Goal: Information Seeking & Learning: Check status

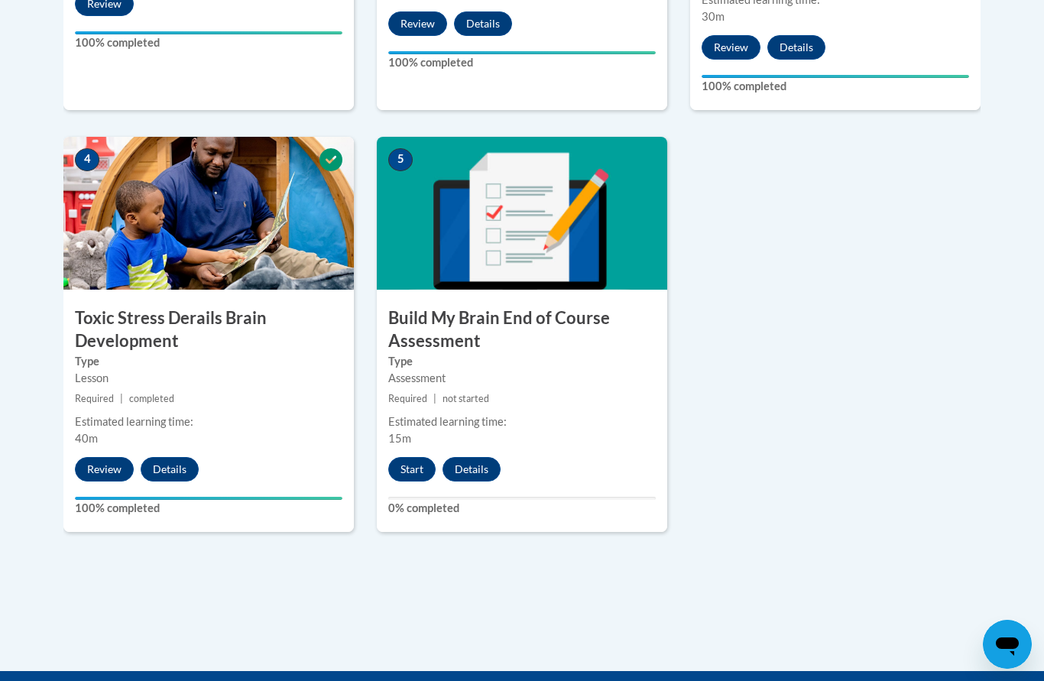
scroll to position [821, 0]
click at [417, 458] on button "Start" at bounding box center [411, 470] width 47 height 24
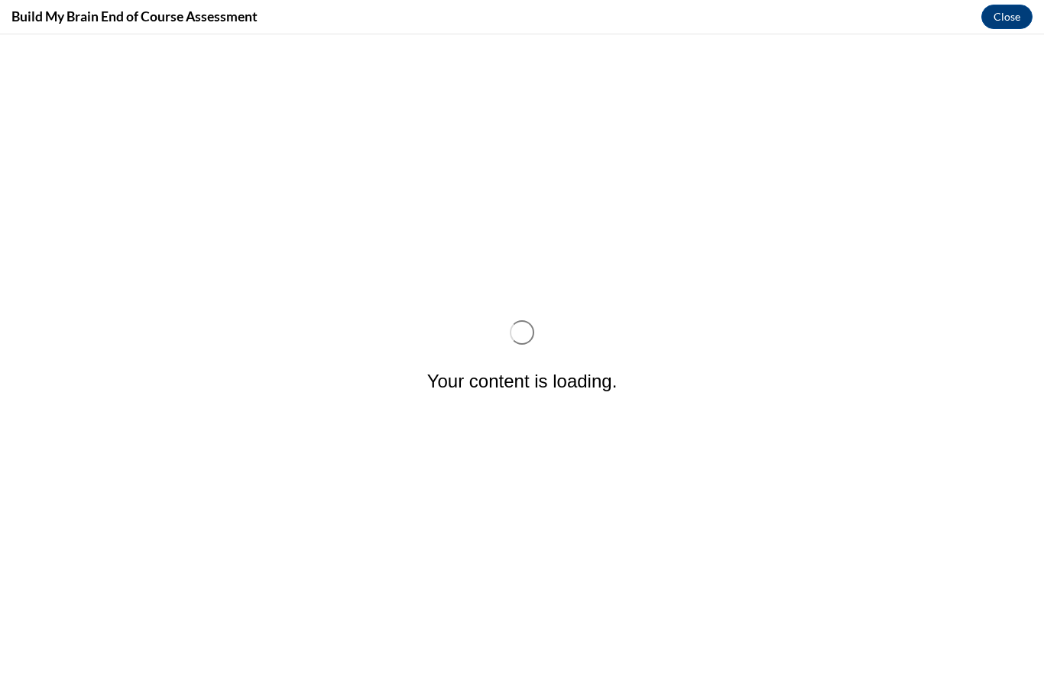
scroll to position [0, 0]
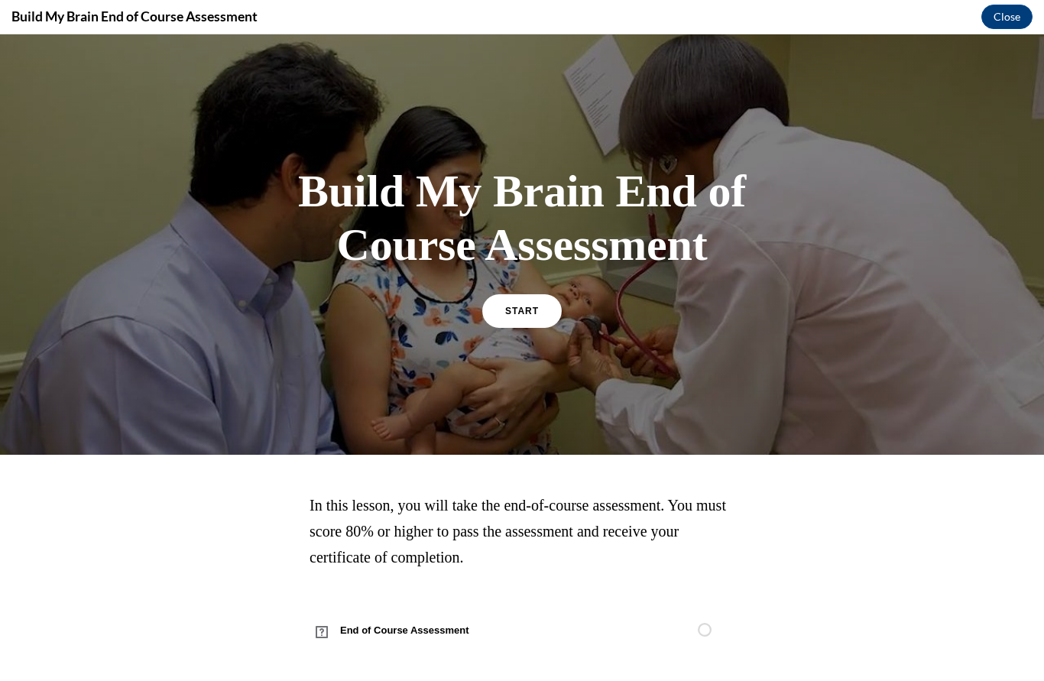
click at [536, 304] on link "START" at bounding box center [521, 311] width 79 height 34
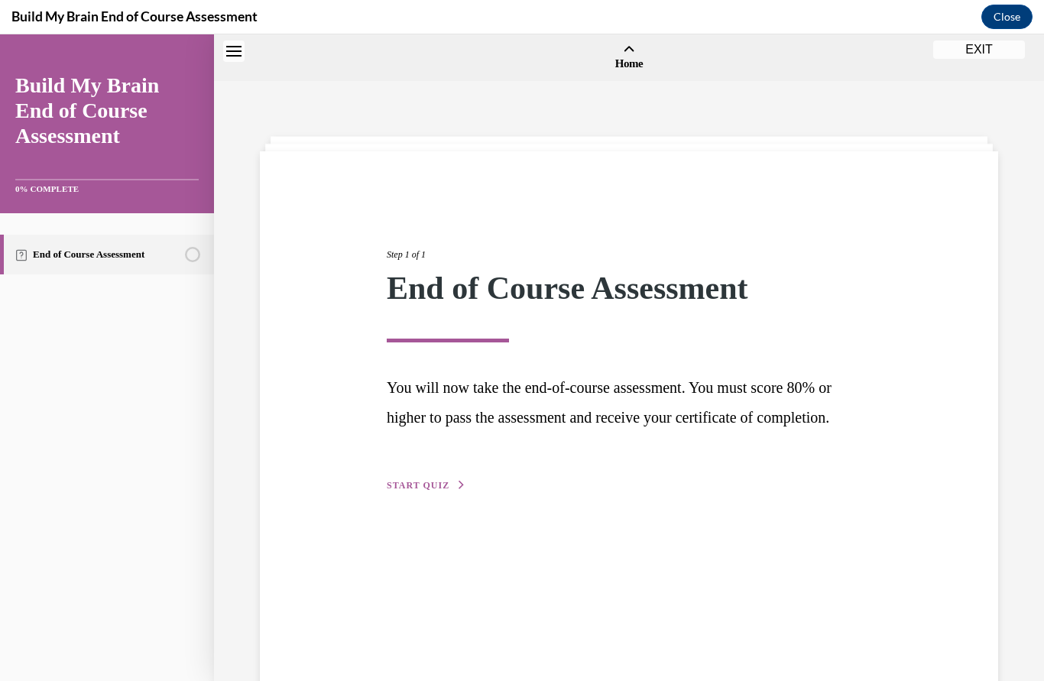
scroll to position [47, 0]
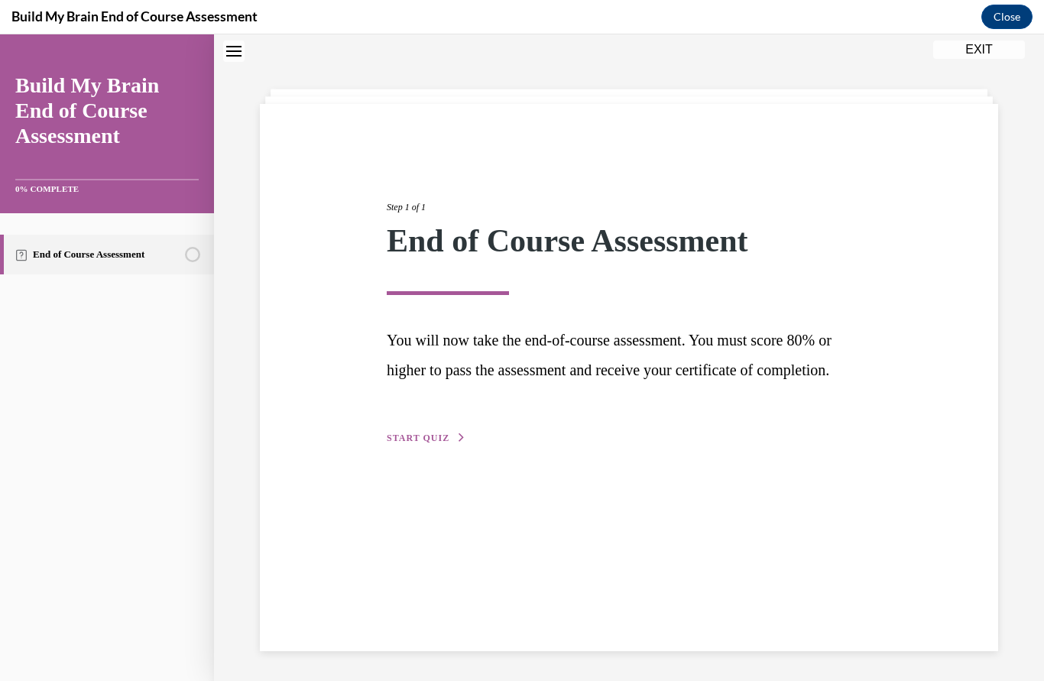
click at [436, 443] on span "START QUIZ" at bounding box center [418, 438] width 63 height 11
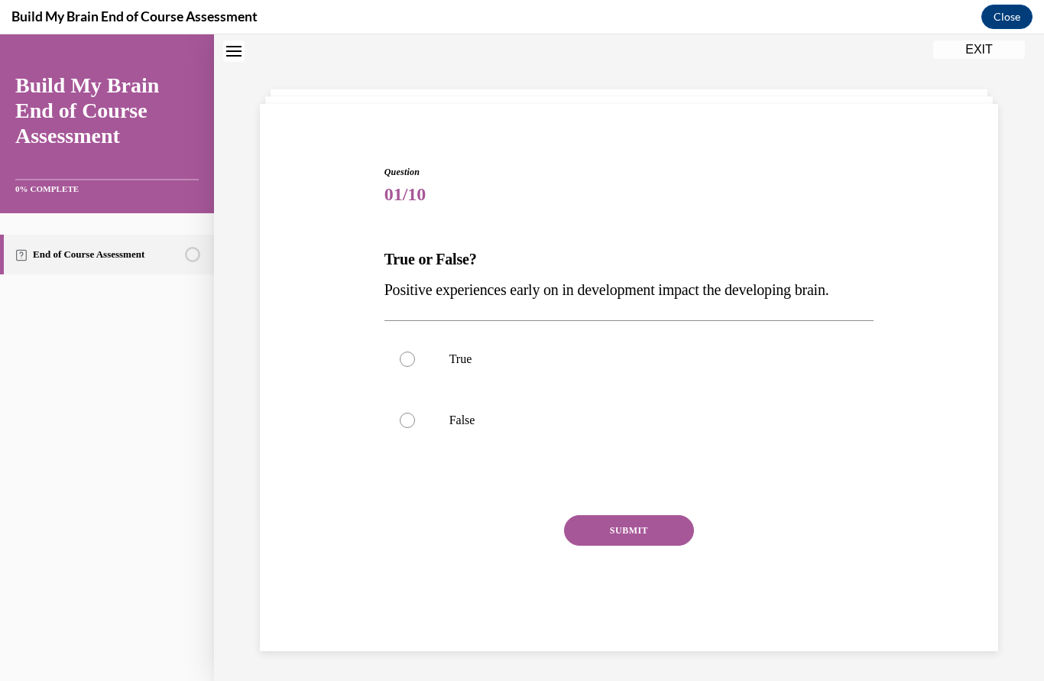
click at [417, 349] on label "True" at bounding box center [630, 359] width 490 height 61
click at [415, 352] on input "True" at bounding box center [407, 359] width 15 height 15
radio input "true"
click at [660, 523] on button "SUBMIT" at bounding box center [629, 530] width 130 height 31
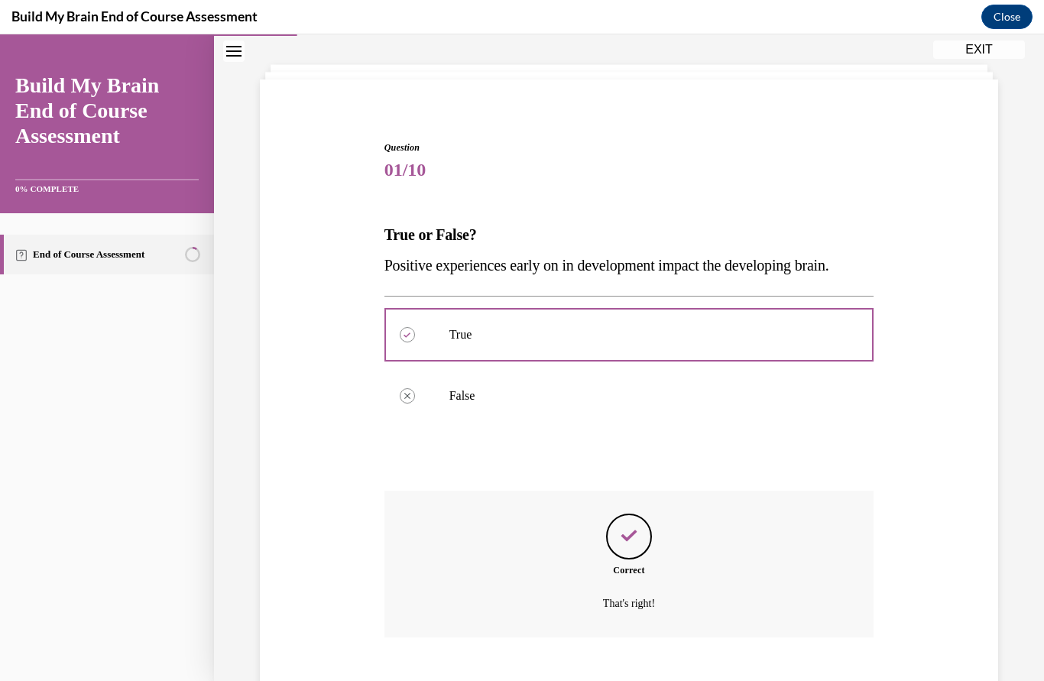
scroll to position [74, 0]
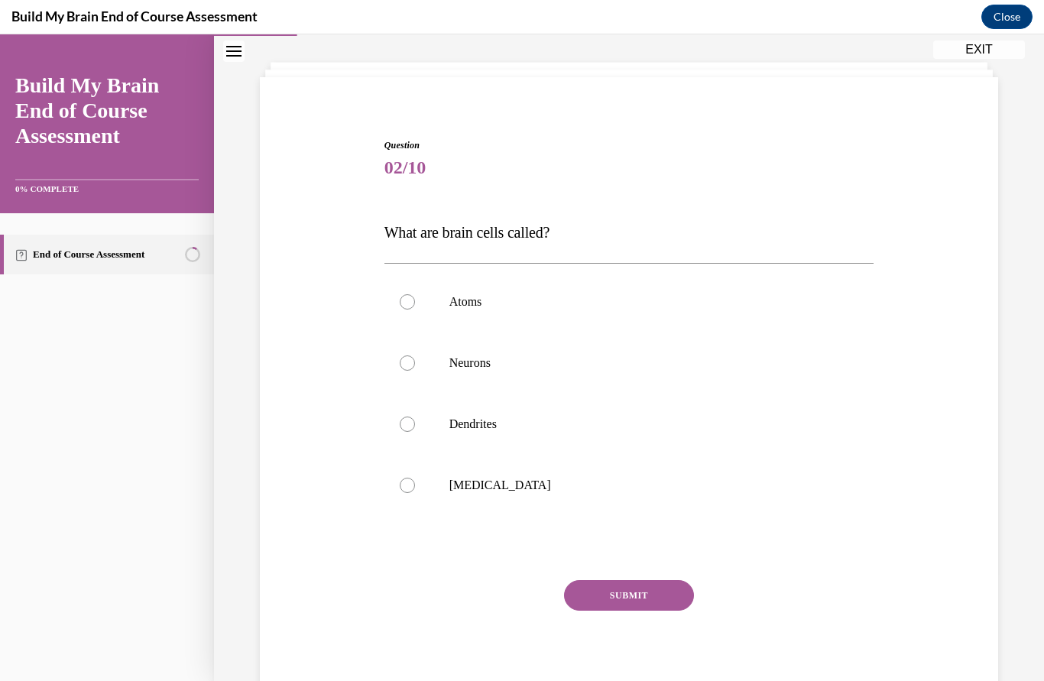
scroll to position [48, 0]
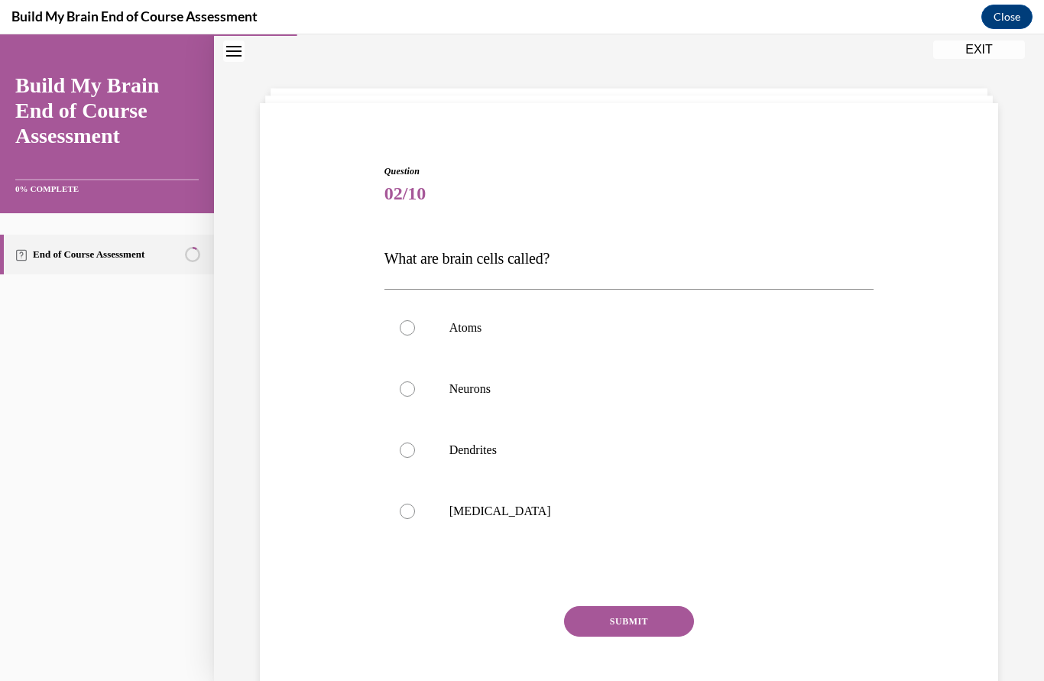
click at [407, 385] on div at bounding box center [407, 388] width 15 height 15
click at [407, 385] on input "Neurons" at bounding box center [407, 388] width 15 height 15
radio input "true"
click at [637, 615] on button "SUBMIT" at bounding box center [629, 621] width 130 height 31
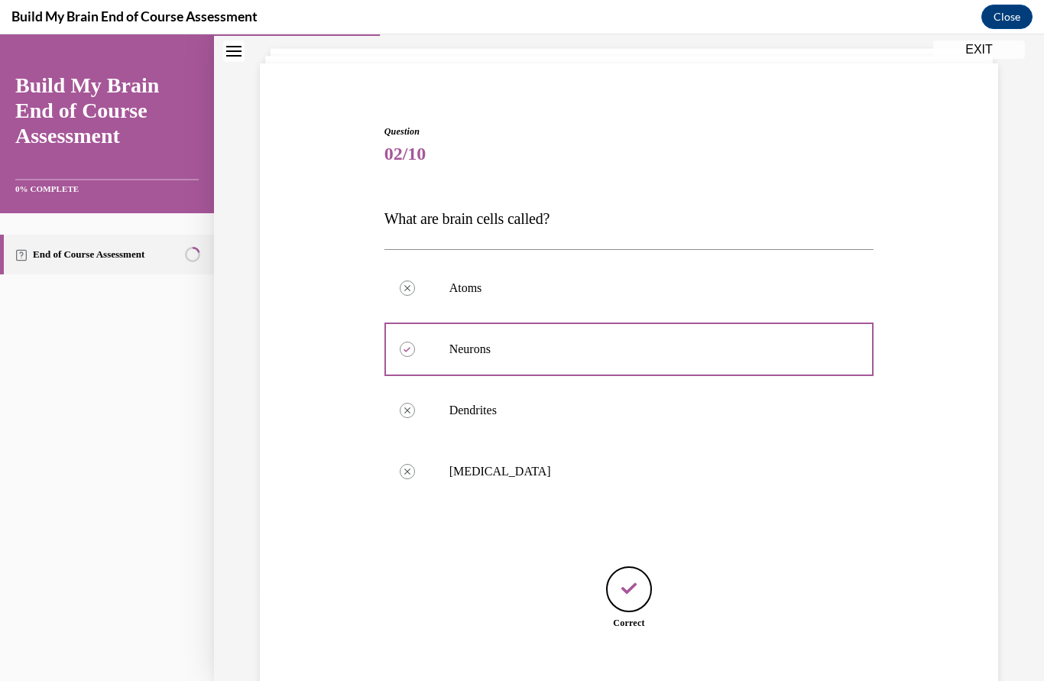
scroll to position [91, 0]
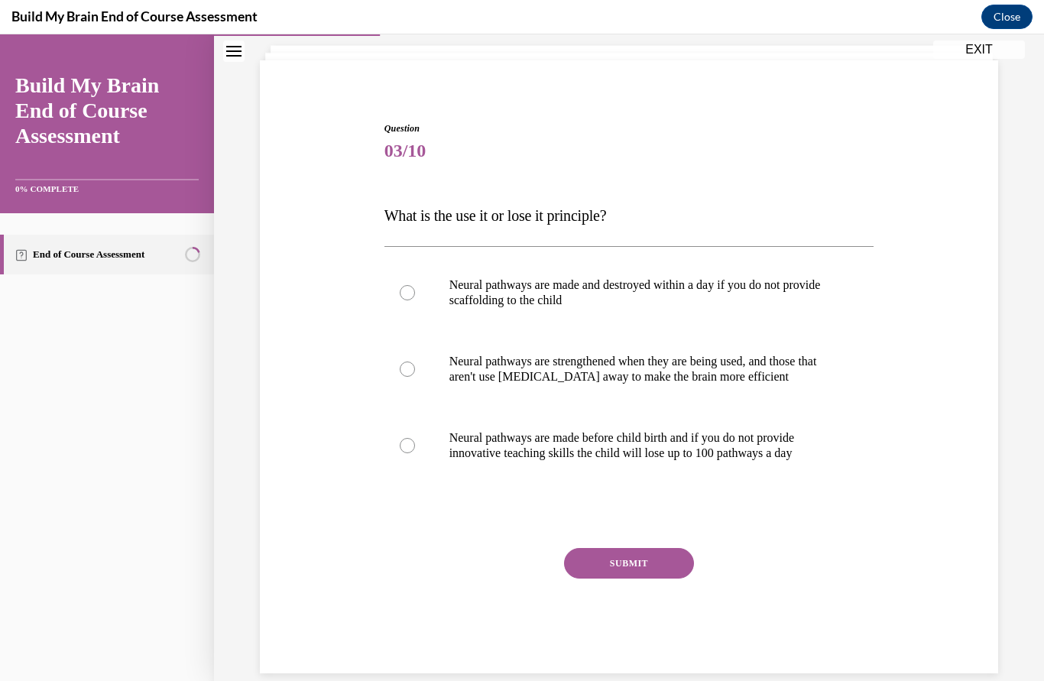
scroll to position [48, 0]
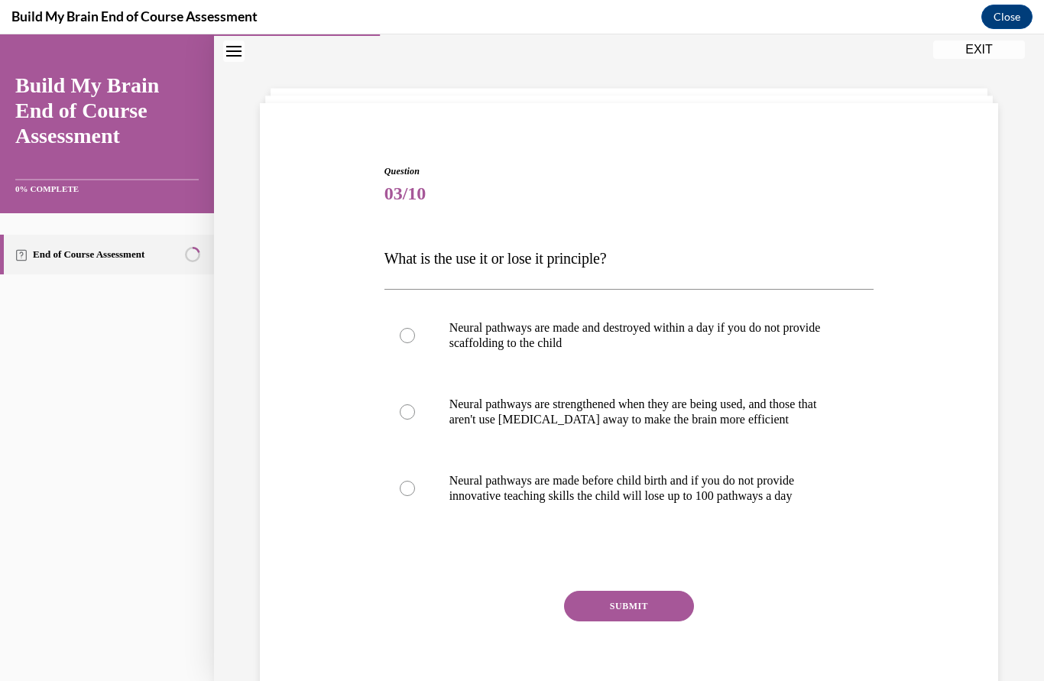
click at [409, 408] on div at bounding box center [407, 411] width 15 height 15
click at [409, 408] on input "Neural pathways are strengthened when they are being used, and those that aren'…" at bounding box center [407, 411] width 15 height 15
radio input "true"
click at [651, 606] on button "SUBMIT" at bounding box center [629, 606] width 130 height 31
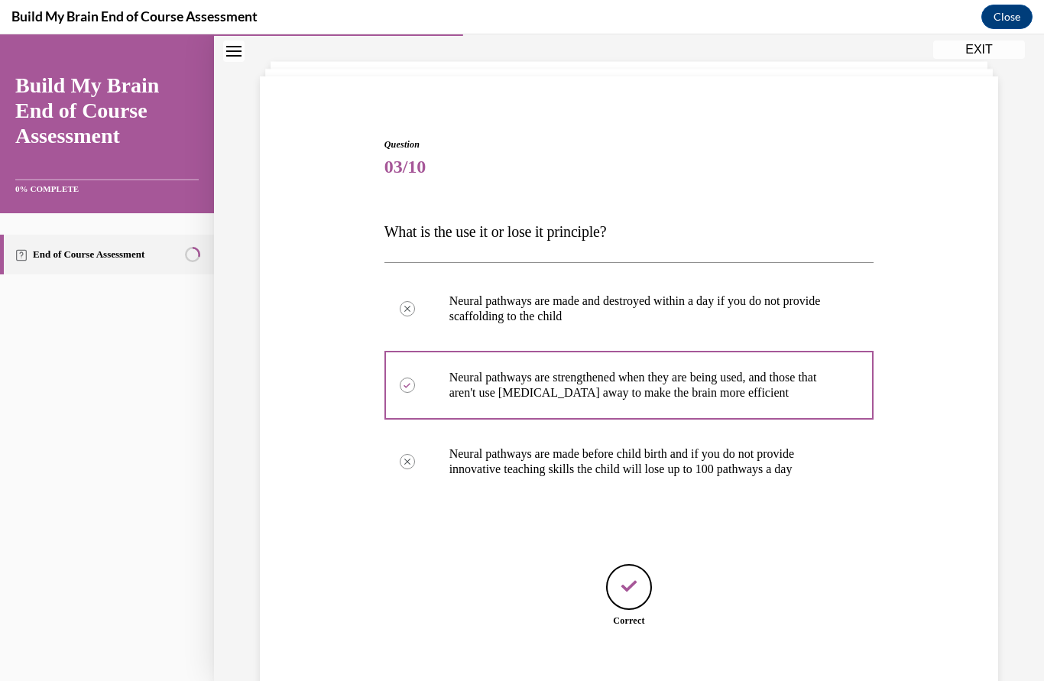
scroll to position [76, 0]
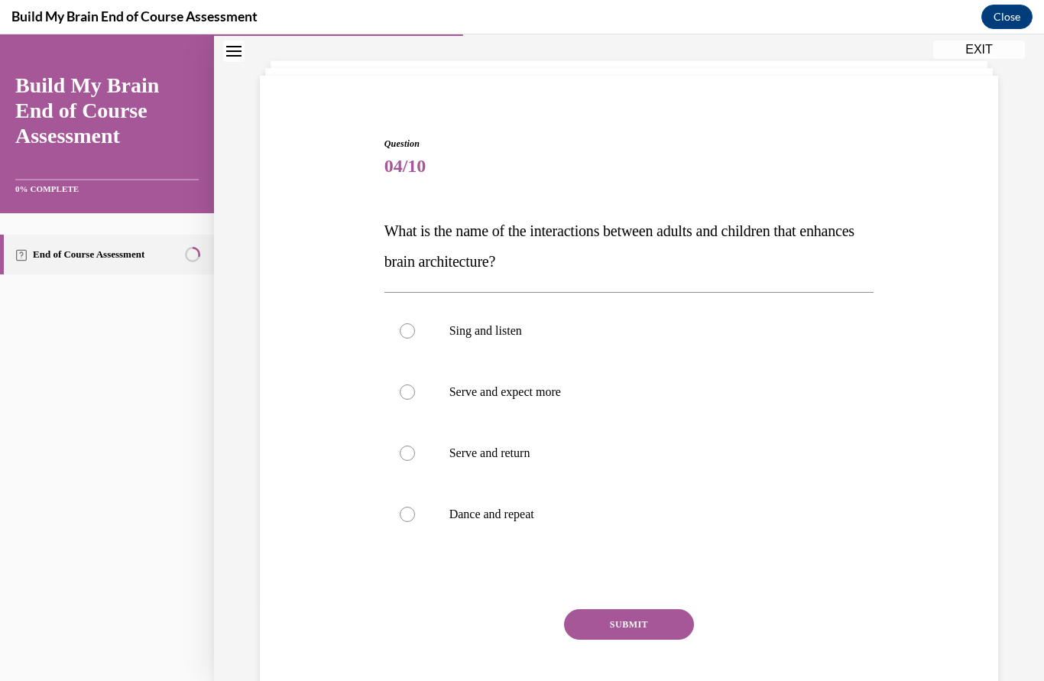
scroll to position [73, 0]
click at [404, 451] on div at bounding box center [407, 455] width 15 height 15
click at [404, 451] on input "Serve and return" at bounding box center [407, 455] width 15 height 15
radio input "true"
click at [627, 633] on button "SUBMIT" at bounding box center [629, 627] width 130 height 31
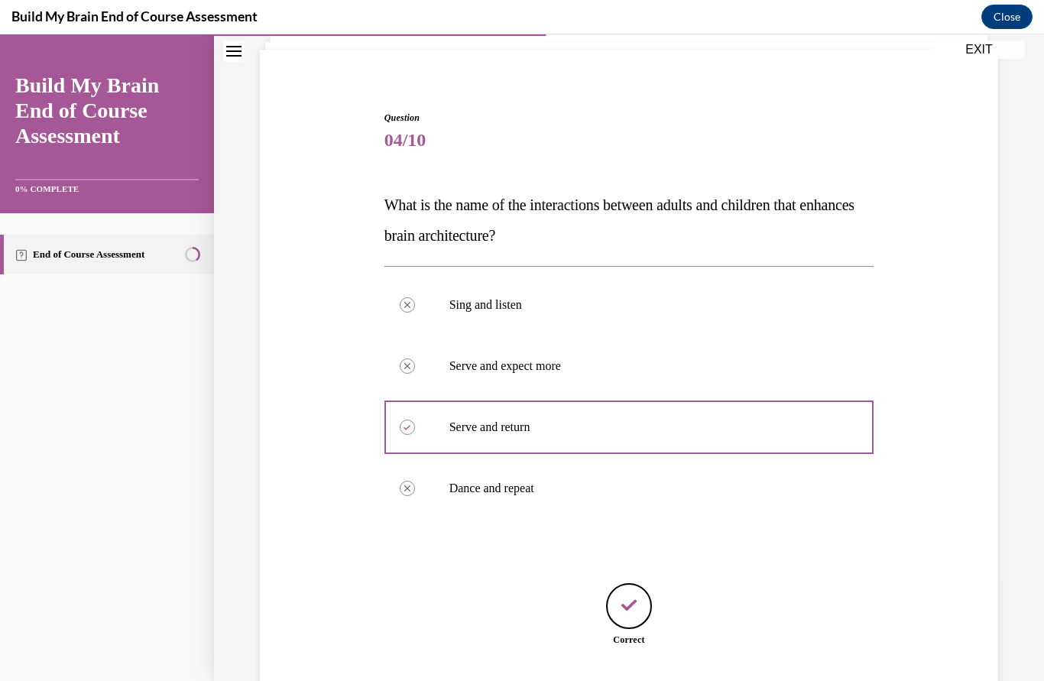
scroll to position [122, 0]
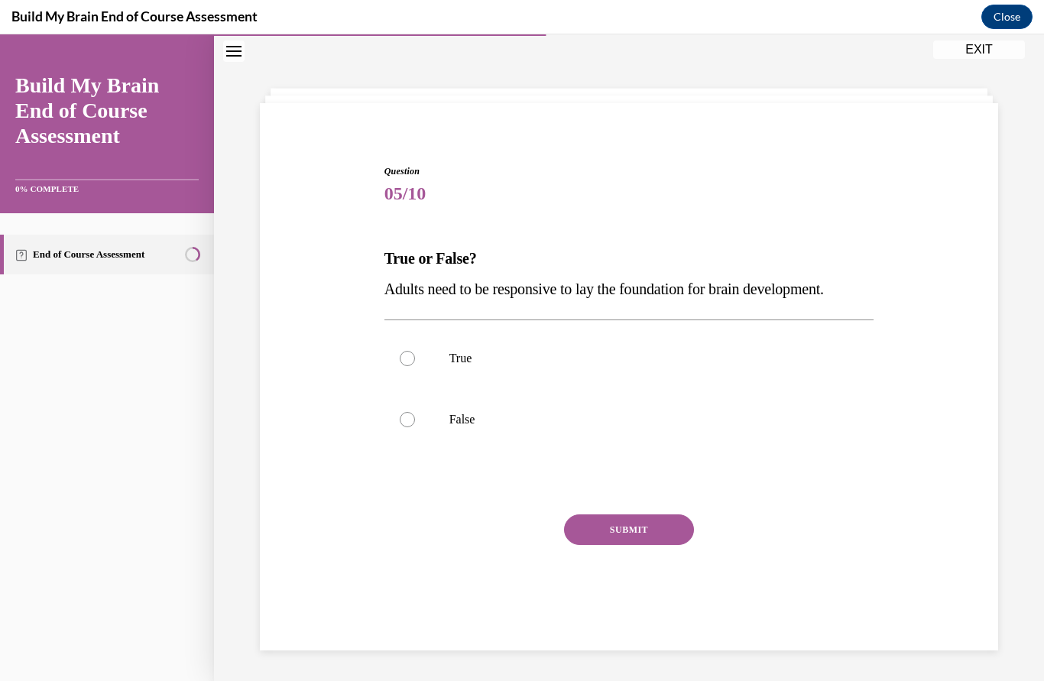
scroll to position [48, 0]
click at [408, 359] on div at bounding box center [407, 358] width 15 height 15
click at [408, 359] on input "True" at bounding box center [407, 358] width 15 height 15
radio input "true"
click at [670, 528] on button "SUBMIT" at bounding box center [629, 529] width 130 height 31
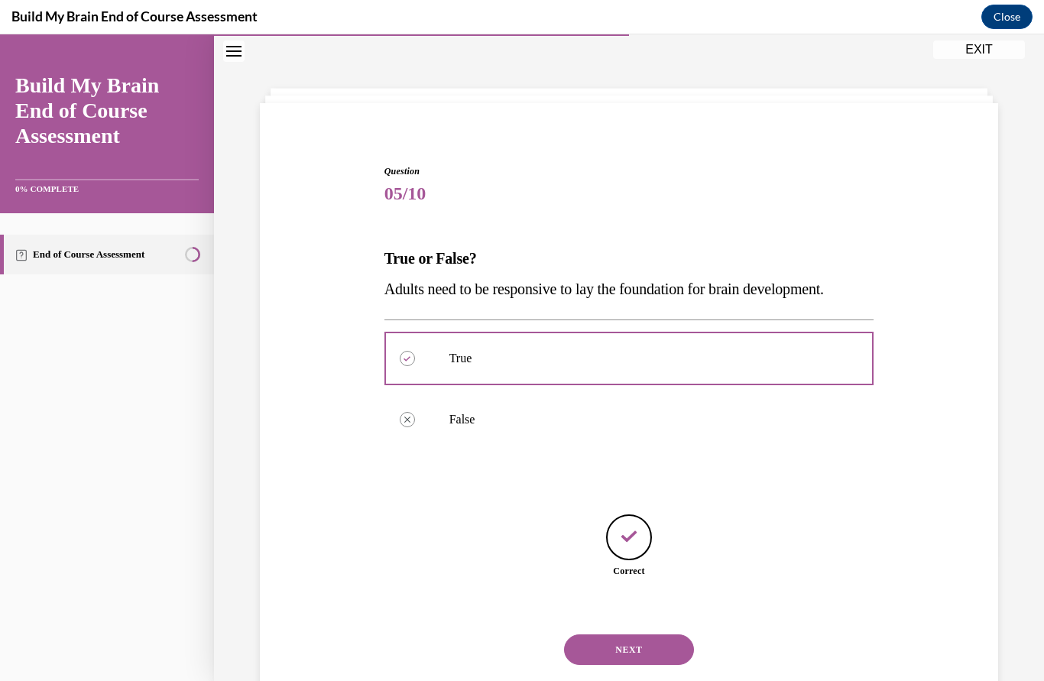
click at [626, 634] on button "NEXT" at bounding box center [629, 649] width 130 height 31
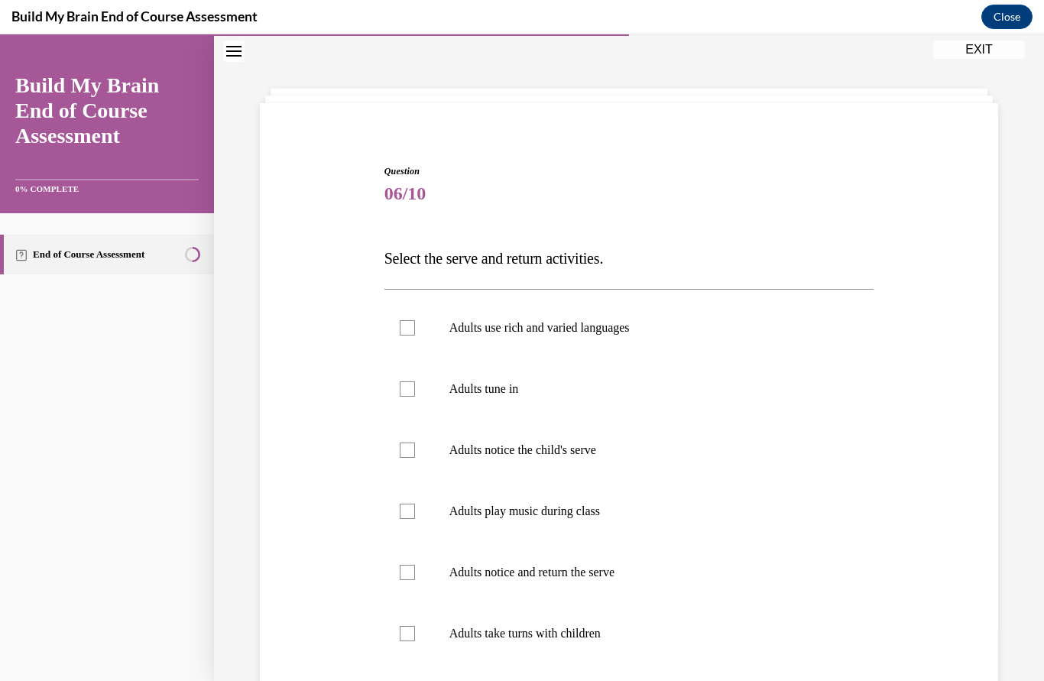
click at [408, 378] on label "Adults tune in" at bounding box center [630, 389] width 490 height 61
click at [408, 381] on input "Adults tune in" at bounding box center [407, 388] width 15 height 15
checkbox input "true"
click at [407, 571] on div at bounding box center [407, 572] width 15 height 15
click at [407, 571] on input "Adults notice and return the serve" at bounding box center [407, 572] width 15 height 15
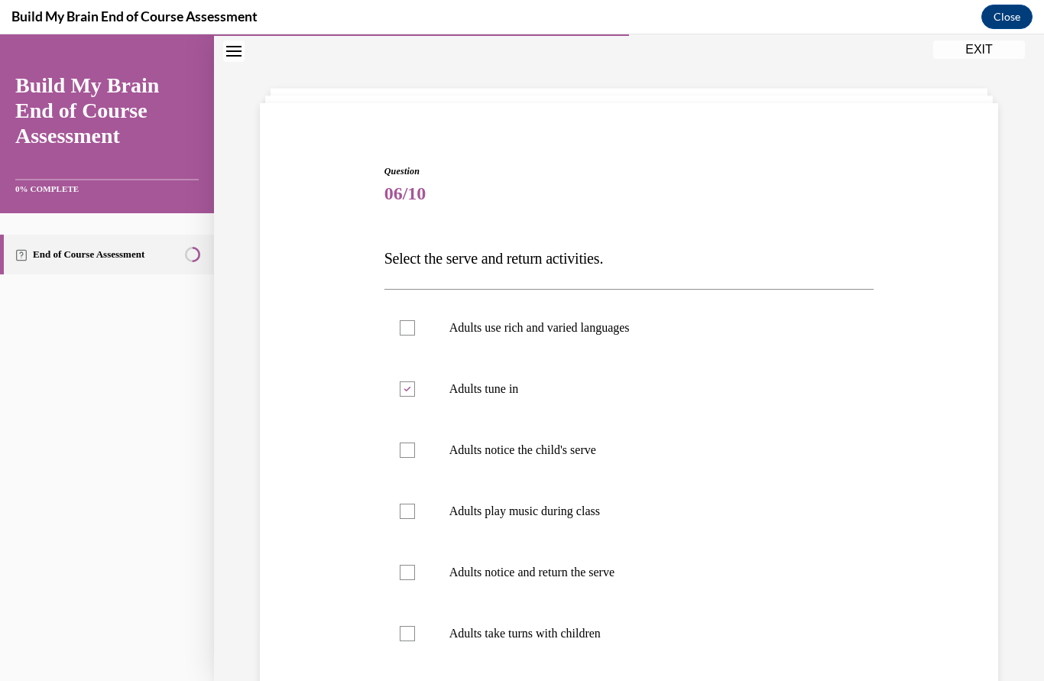
checkbox input "true"
click at [408, 631] on div at bounding box center [407, 633] width 15 height 15
click at [408, 631] on input "Adults take turns with children" at bounding box center [407, 633] width 15 height 15
checkbox input "true"
click at [405, 323] on div at bounding box center [407, 327] width 15 height 15
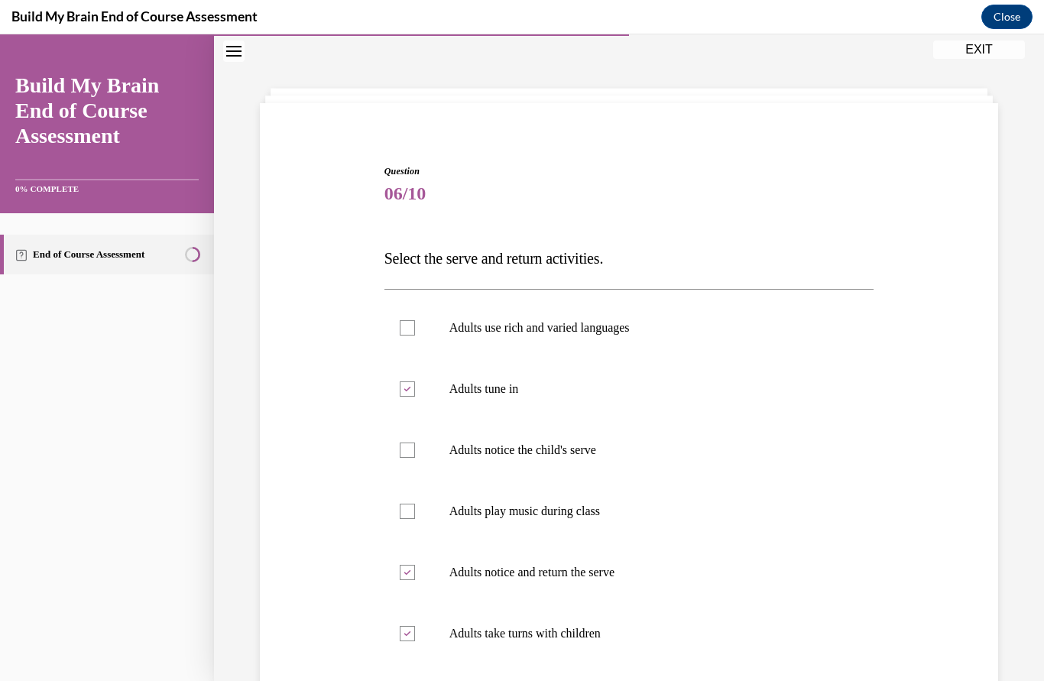
click at [405, 323] on input "Adults use rich and varied languages" at bounding box center [407, 327] width 15 height 15
checkbox input "true"
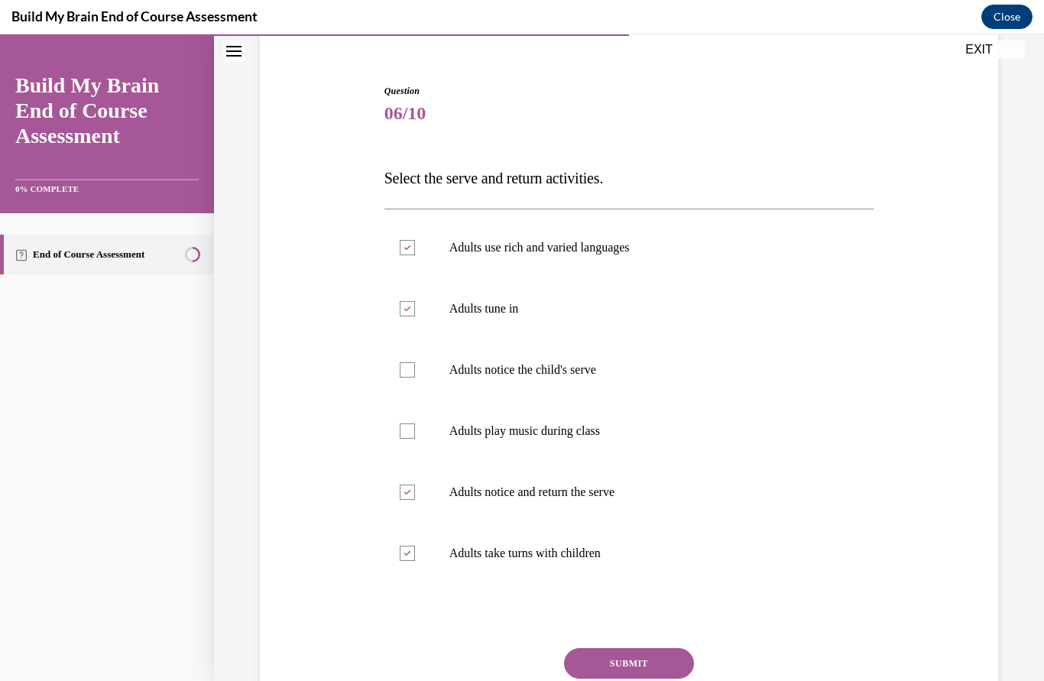
scroll to position [131, 0]
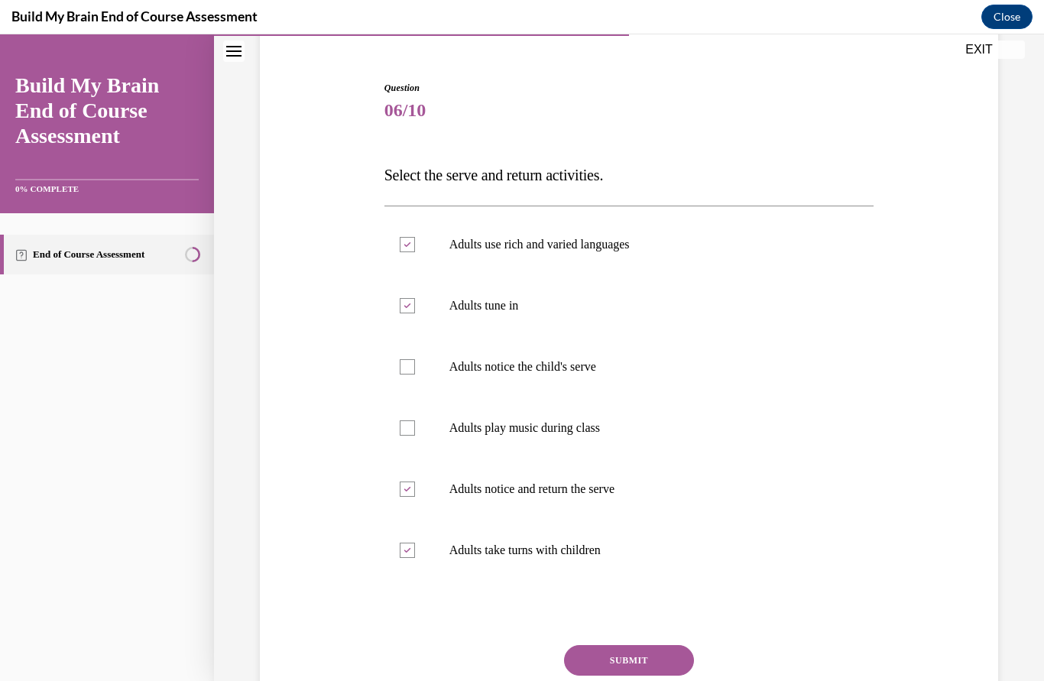
click at [648, 659] on button "SUBMIT" at bounding box center [629, 660] width 130 height 31
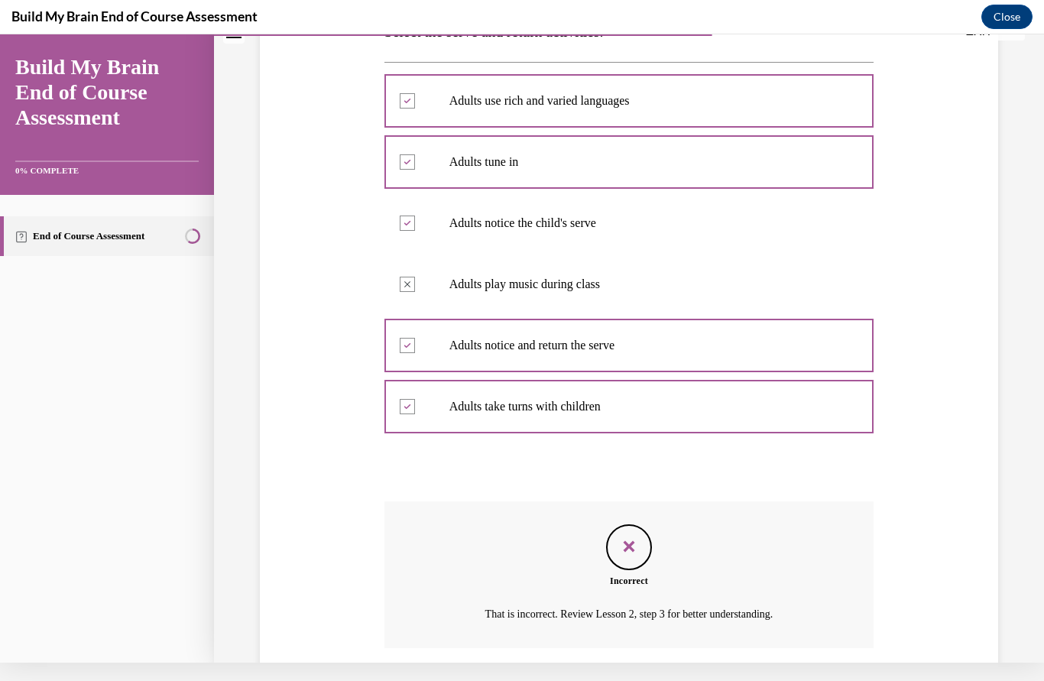
scroll to position [268, 0]
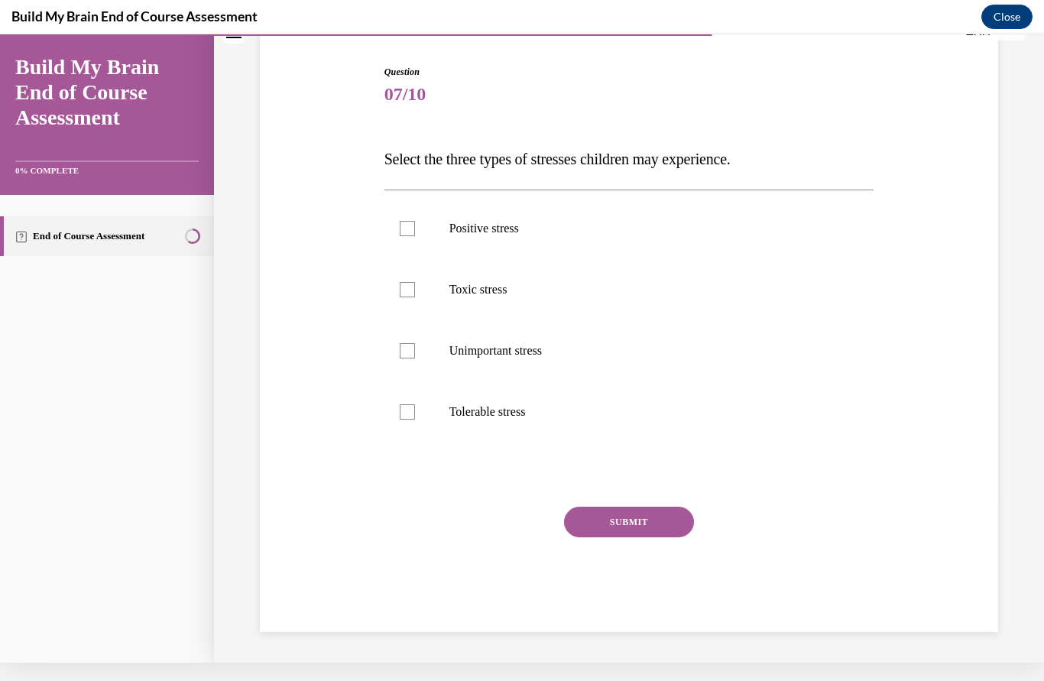
scroll to position [48, 0]
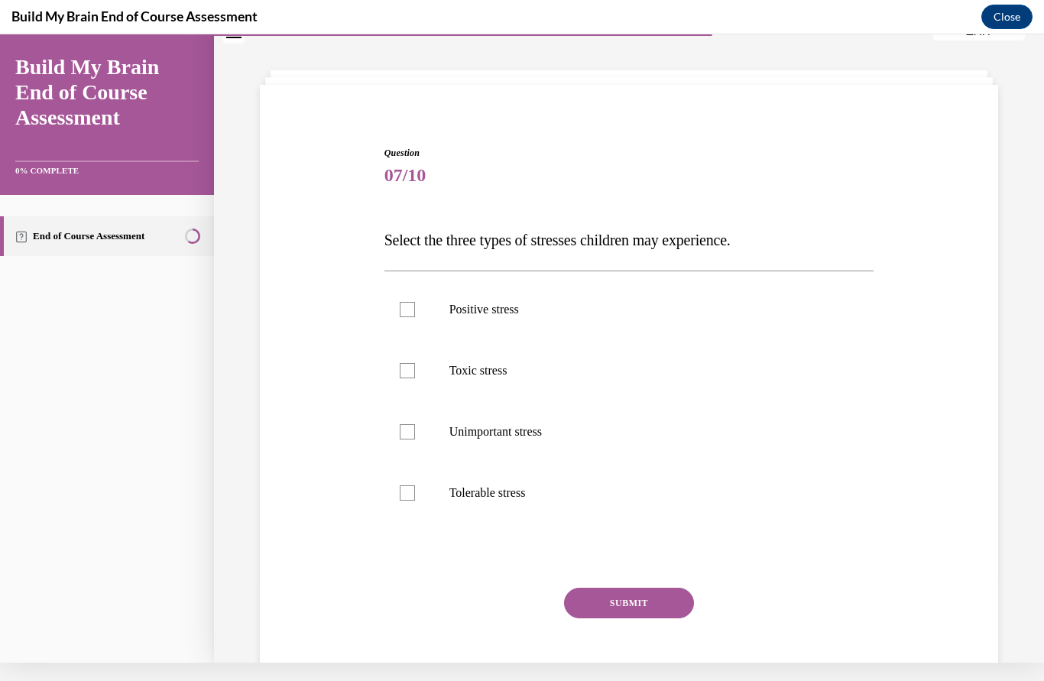
click at [426, 295] on label "Positive stress" at bounding box center [630, 309] width 490 height 61
click at [415, 302] on input "Positive stress" at bounding box center [407, 309] width 15 height 15
checkbox input "true"
click at [404, 367] on div at bounding box center [407, 370] width 15 height 15
click at [404, 367] on input "Toxic stress" at bounding box center [407, 370] width 15 height 15
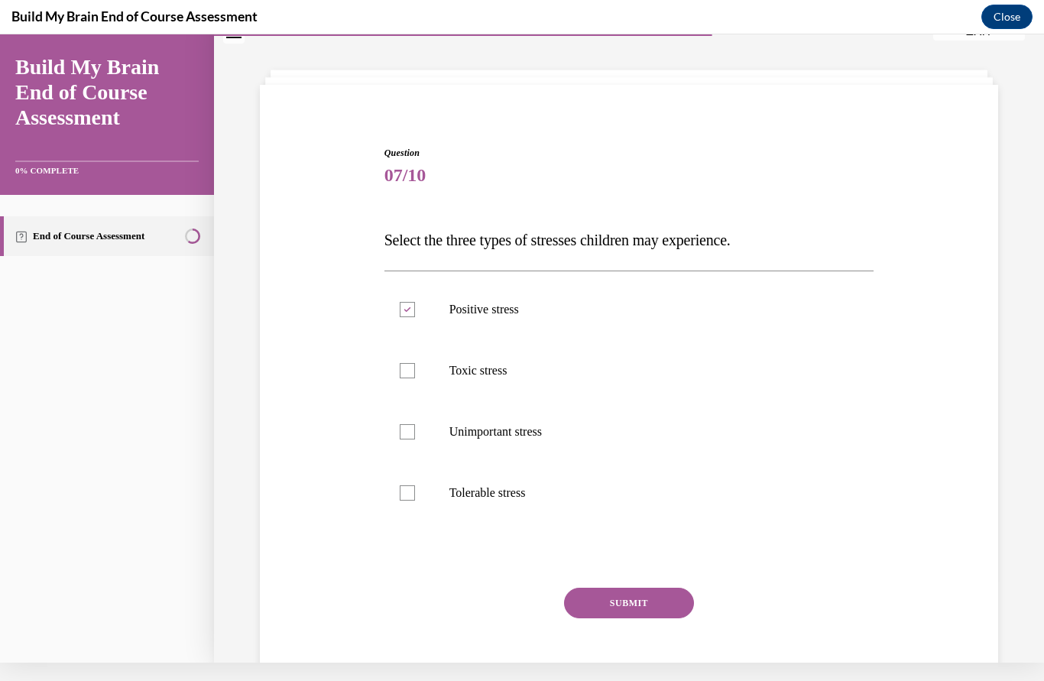
checkbox input "true"
click at [413, 489] on div at bounding box center [407, 492] width 15 height 15
click at [413, 489] on input "Tolerable stress" at bounding box center [407, 492] width 15 height 15
checkbox input "true"
click at [662, 602] on button "SUBMIT" at bounding box center [629, 603] width 130 height 31
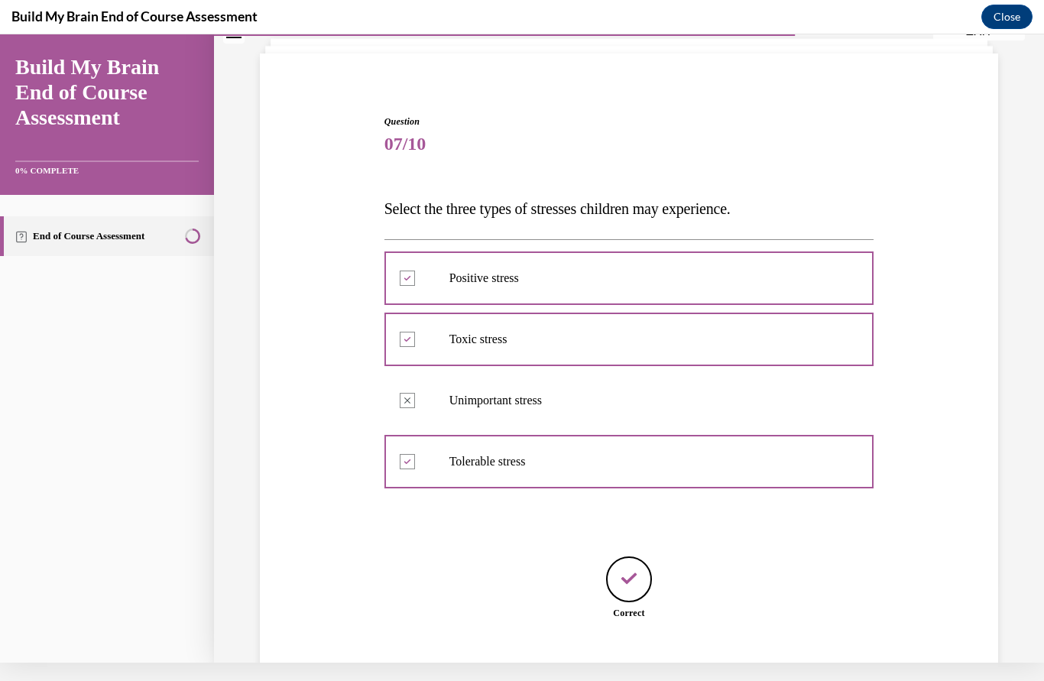
scroll to position [91, 0]
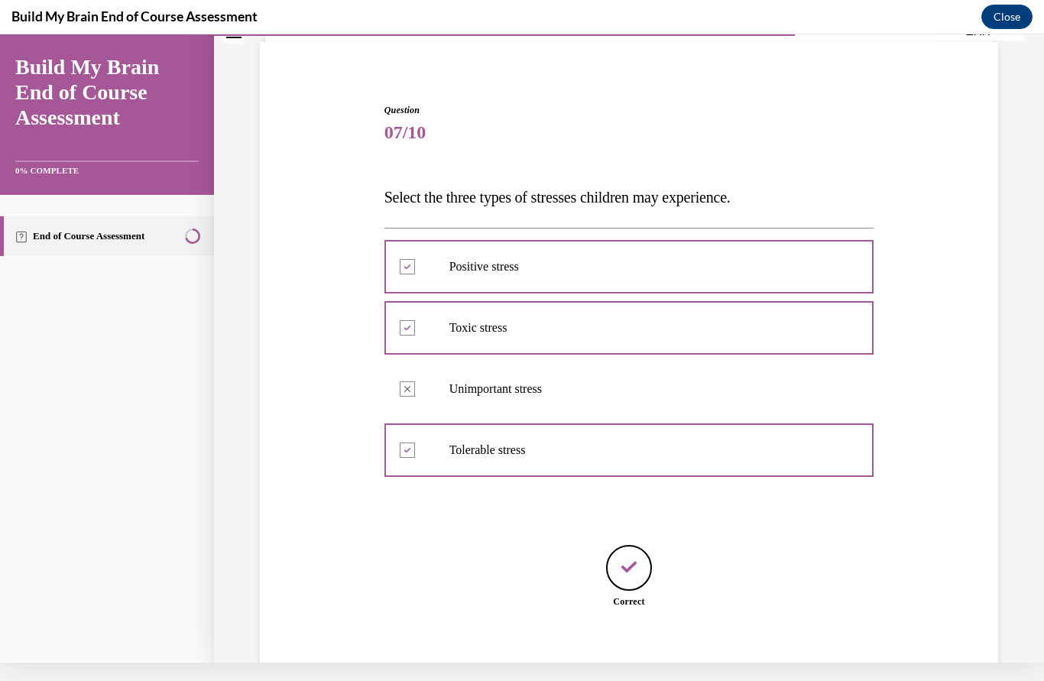
click at [656, 665] on button "NEXT" at bounding box center [629, 680] width 130 height 31
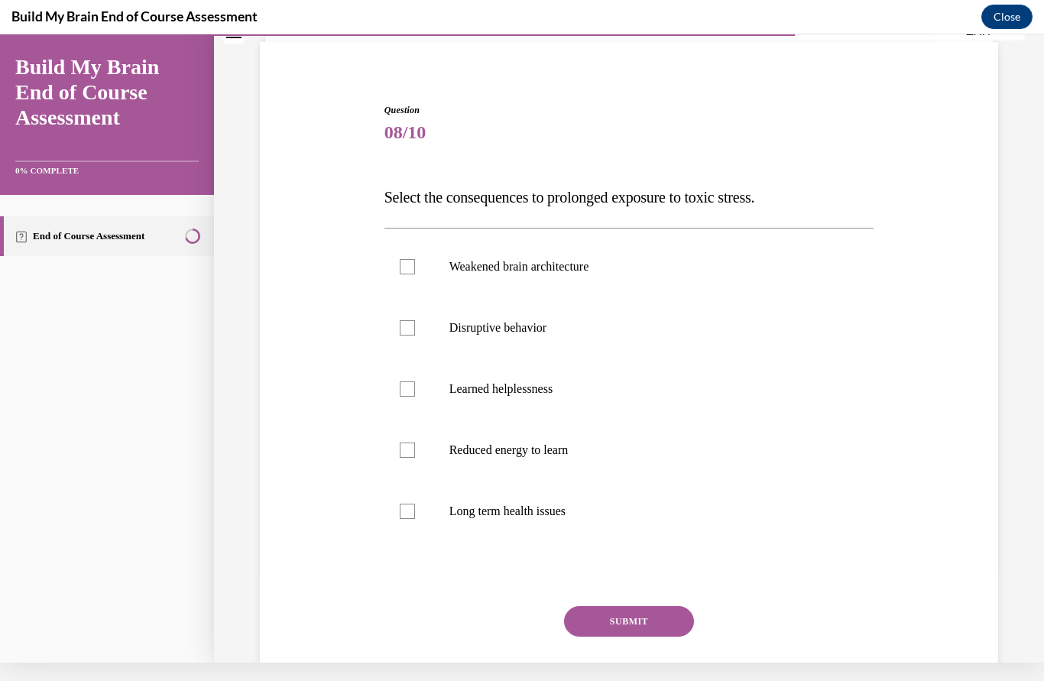
click at [409, 312] on label "Disruptive behavior" at bounding box center [630, 327] width 490 height 61
click at [409, 320] on input "Disruptive behavior" at bounding box center [407, 327] width 15 height 15
checkbox input "true"
click at [418, 506] on label "Long term health issues" at bounding box center [630, 511] width 490 height 61
click at [415, 506] on input "Long term health issues" at bounding box center [407, 511] width 15 height 15
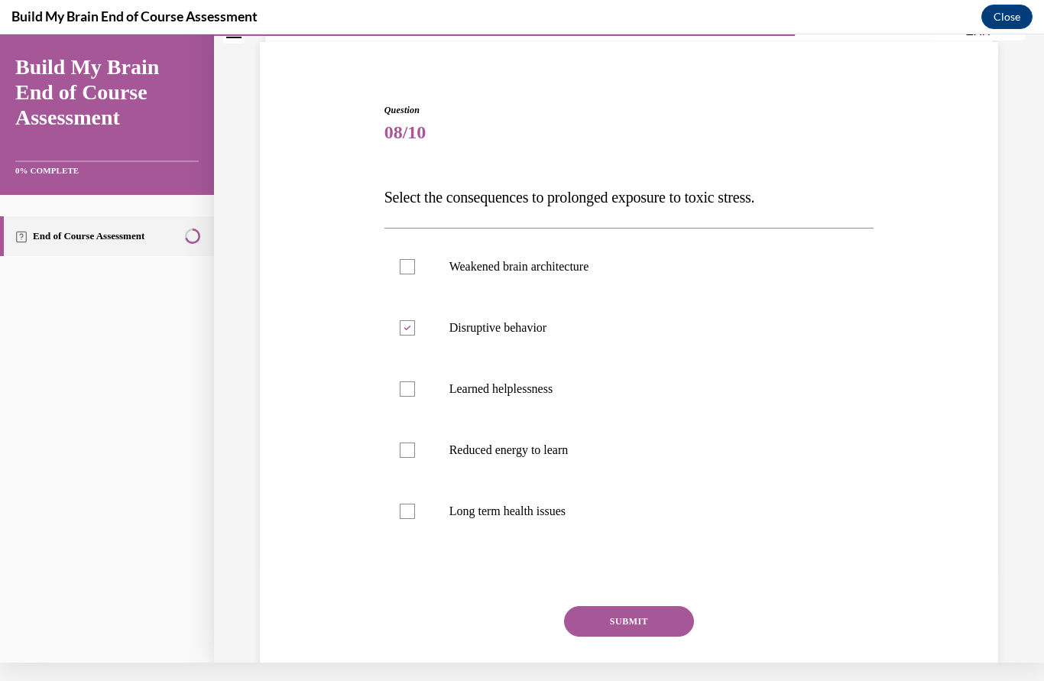
checkbox input "true"
click at [403, 449] on div at bounding box center [407, 450] width 15 height 15
click at [403, 449] on input "Reduced energy to learn" at bounding box center [407, 450] width 15 height 15
checkbox input "true"
click at [409, 268] on div at bounding box center [407, 266] width 15 height 15
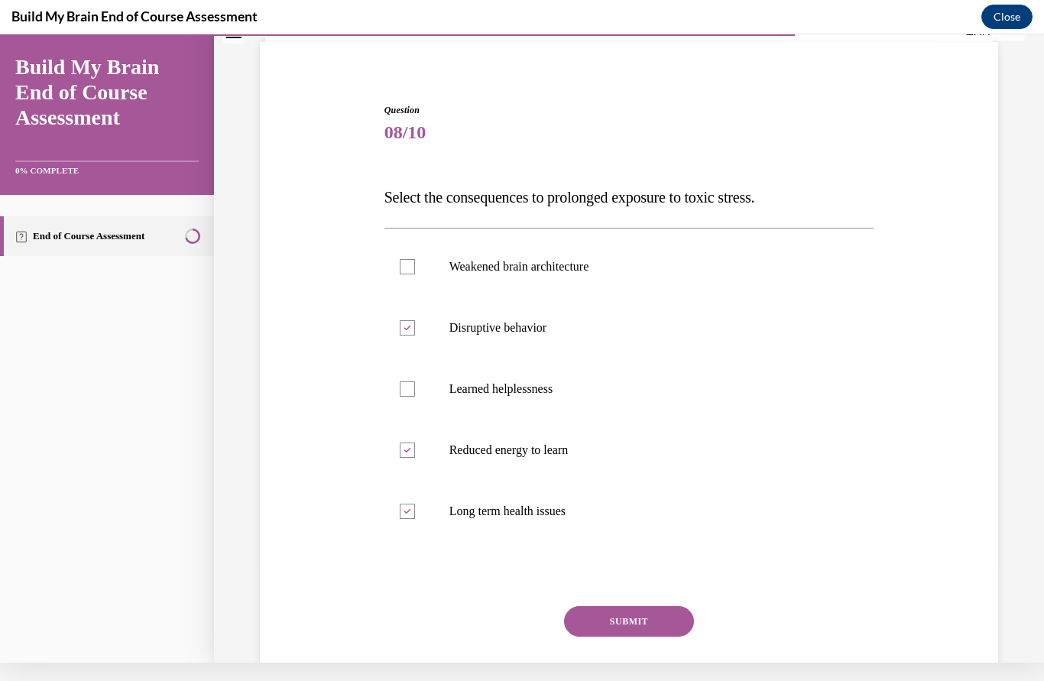
click at [409, 268] on input "Weakened brain architecture" at bounding box center [407, 266] width 15 height 15
checkbox input "true"
click at [647, 619] on button "SUBMIT" at bounding box center [629, 621] width 130 height 31
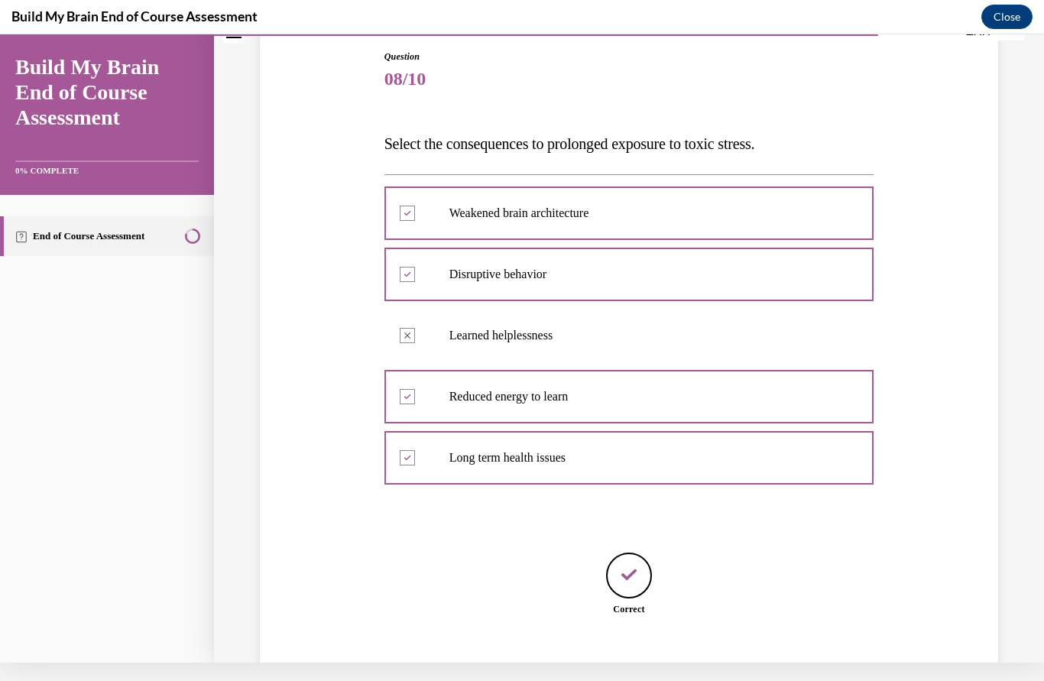
scroll to position [152, 0]
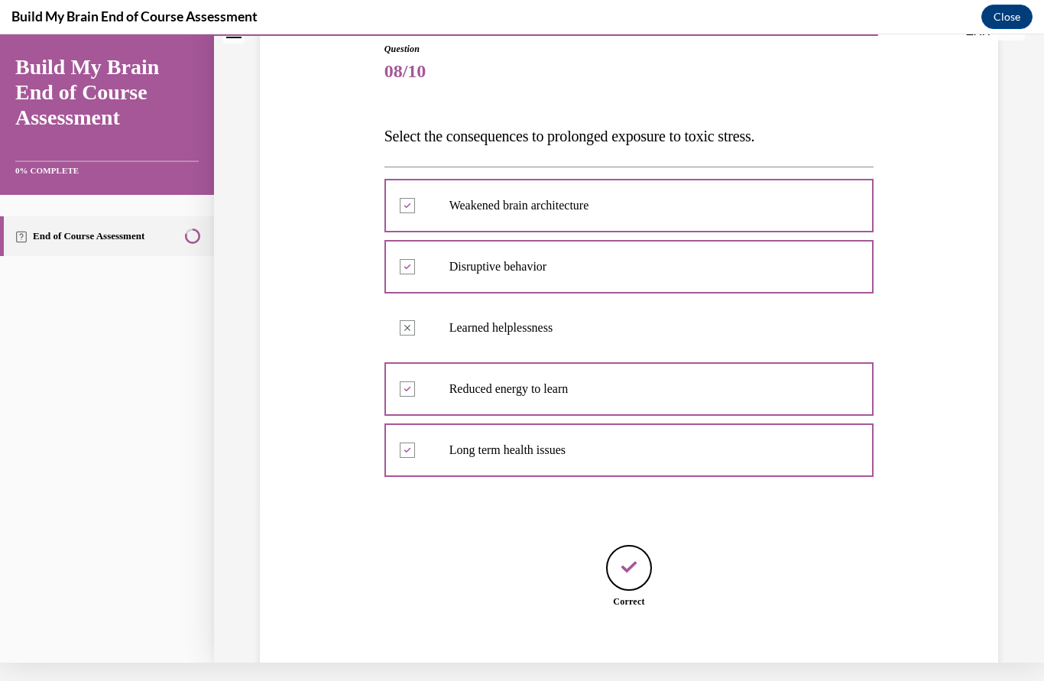
click at [646, 665] on button "NEXT" at bounding box center [629, 680] width 130 height 31
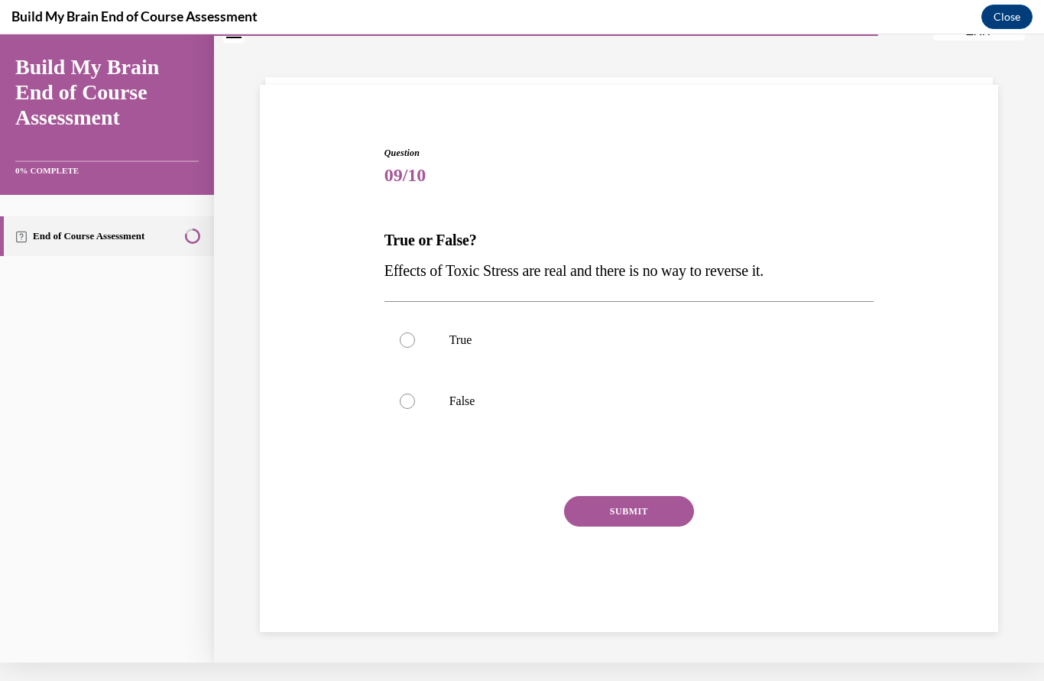
scroll to position [48, 0]
click at [399, 403] on label "False" at bounding box center [630, 401] width 490 height 61
click at [400, 403] on input "False" at bounding box center [407, 401] width 15 height 15
radio input "true"
click at [628, 522] on button "SUBMIT" at bounding box center [629, 511] width 130 height 31
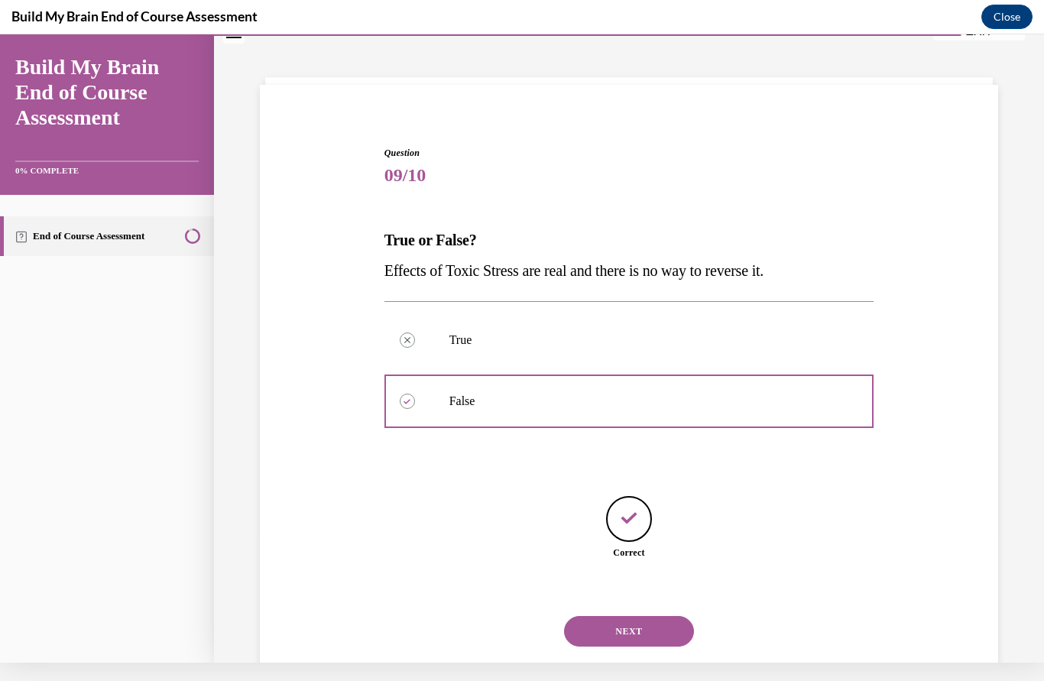
click at [658, 618] on button "NEXT" at bounding box center [629, 631] width 130 height 31
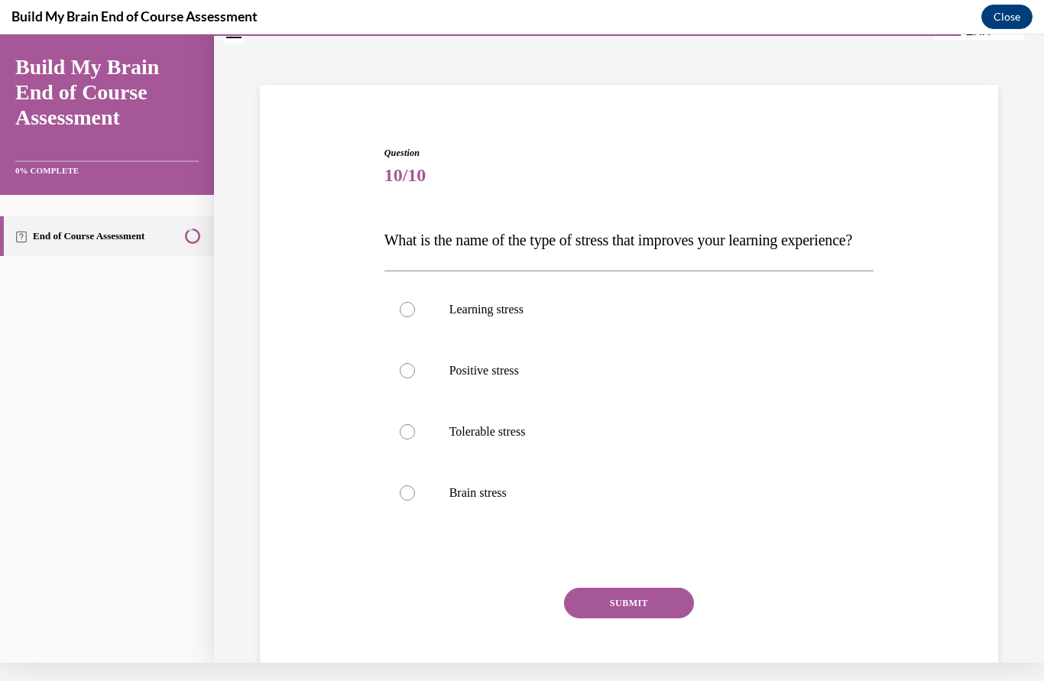
click at [405, 378] on div at bounding box center [407, 370] width 15 height 15
click at [405, 378] on input "Positive stress" at bounding box center [407, 370] width 15 height 15
radio input "true"
click at [643, 618] on button "SUBMIT" at bounding box center [629, 603] width 130 height 31
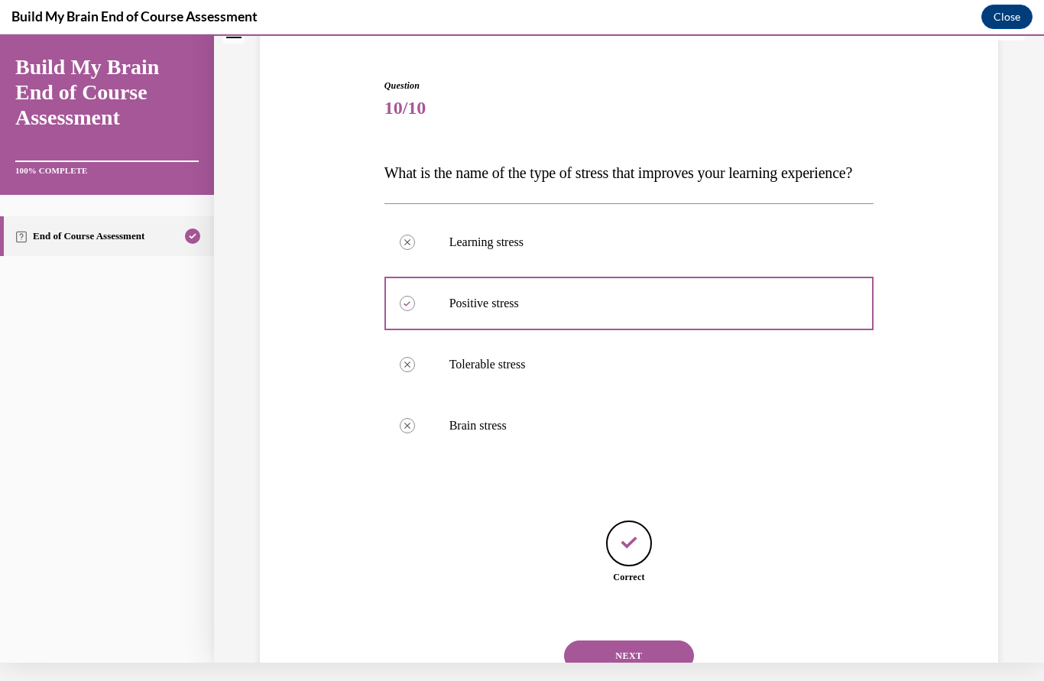
scroll to position [122, 0]
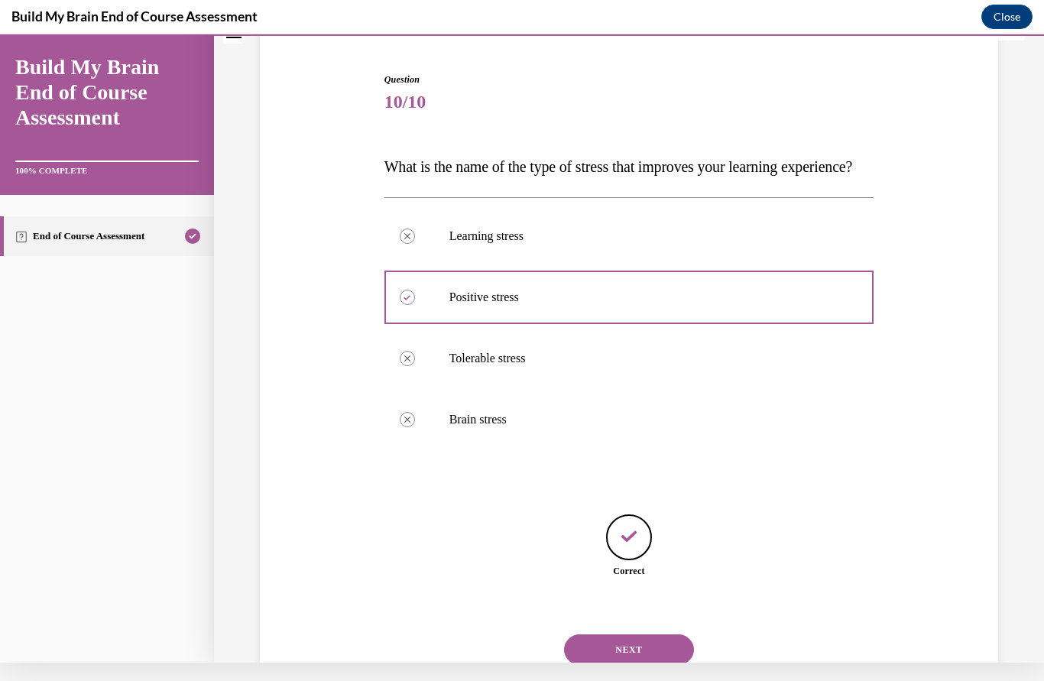
click at [657, 657] on button "NEXT" at bounding box center [629, 649] width 130 height 31
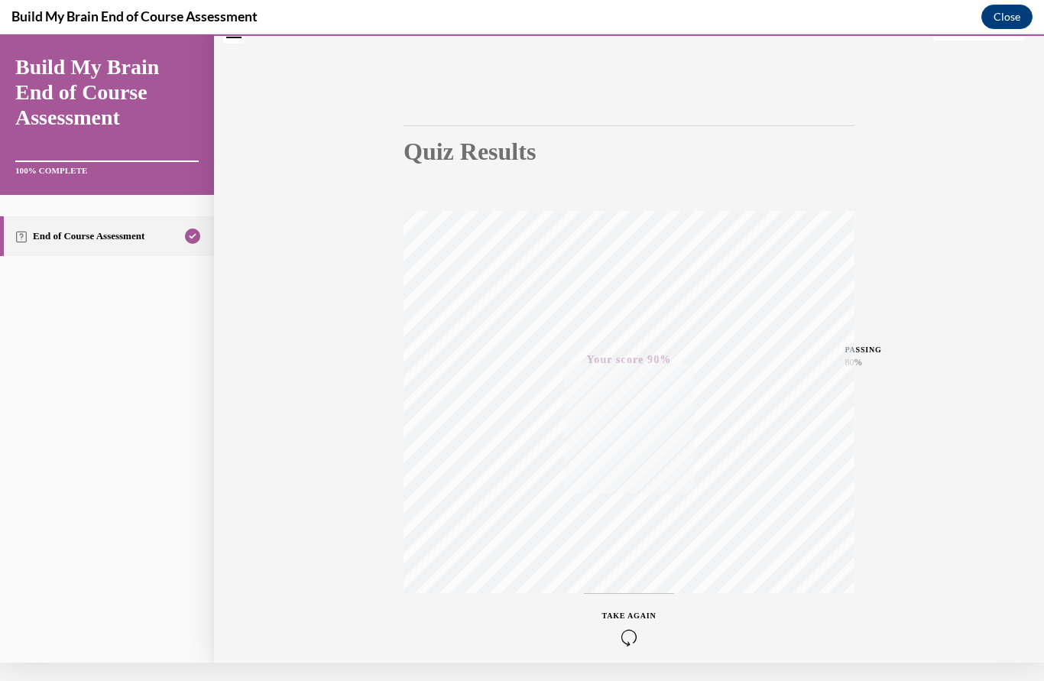
scroll to position [0, 0]
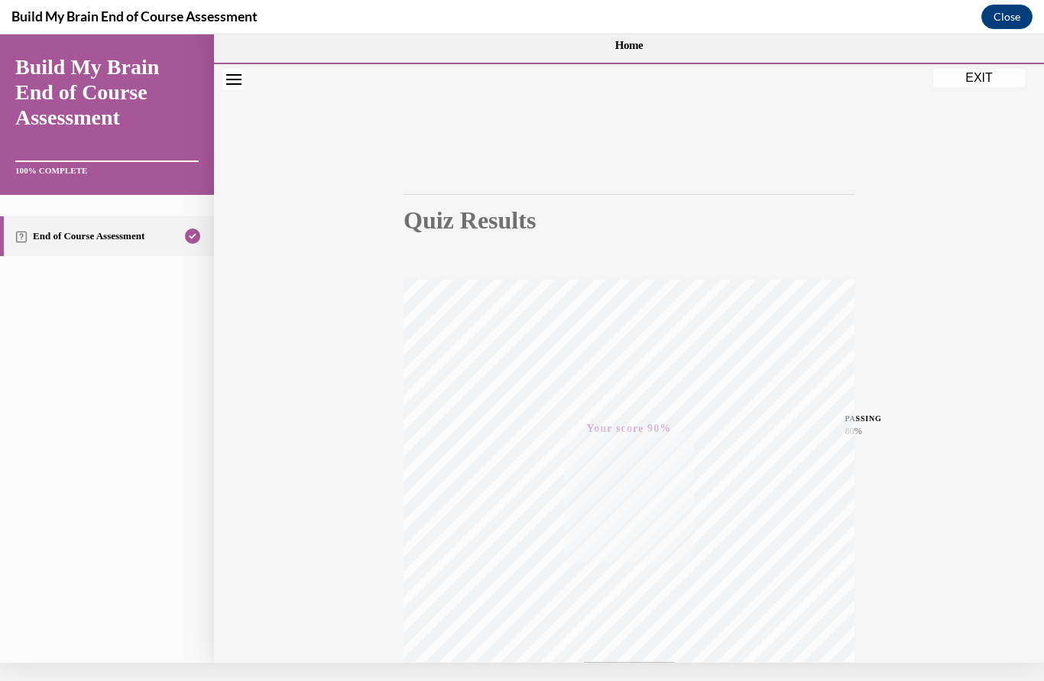
click at [987, 79] on button "EXIT" at bounding box center [979, 78] width 92 height 18
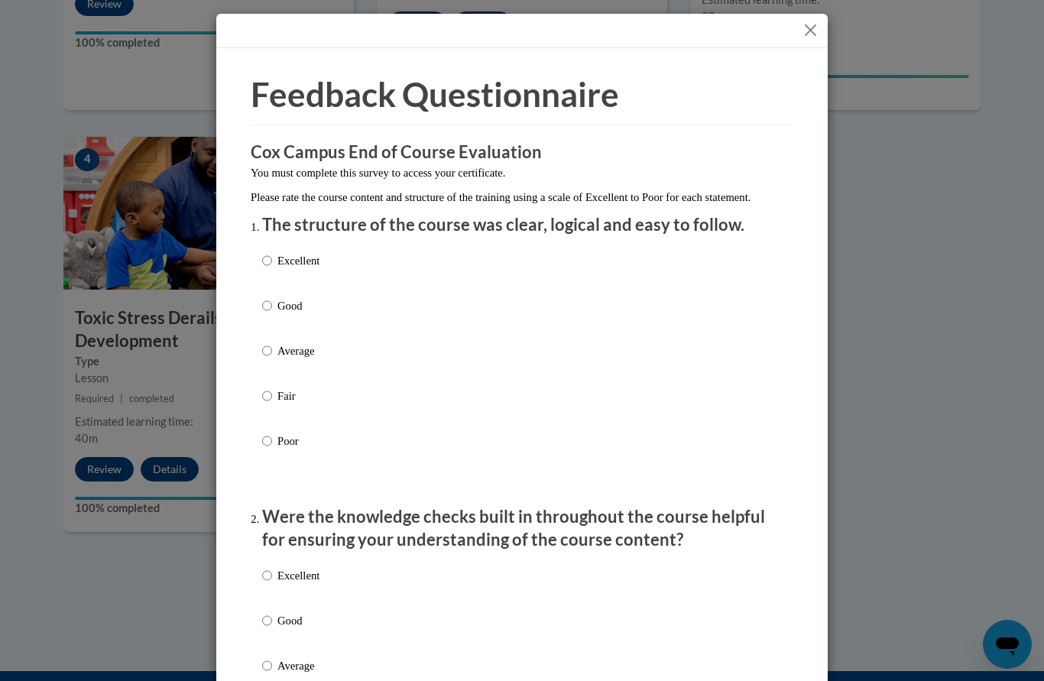
click at [272, 263] on input "Excellent" at bounding box center [267, 260] width 10 height 17
radio input "true"
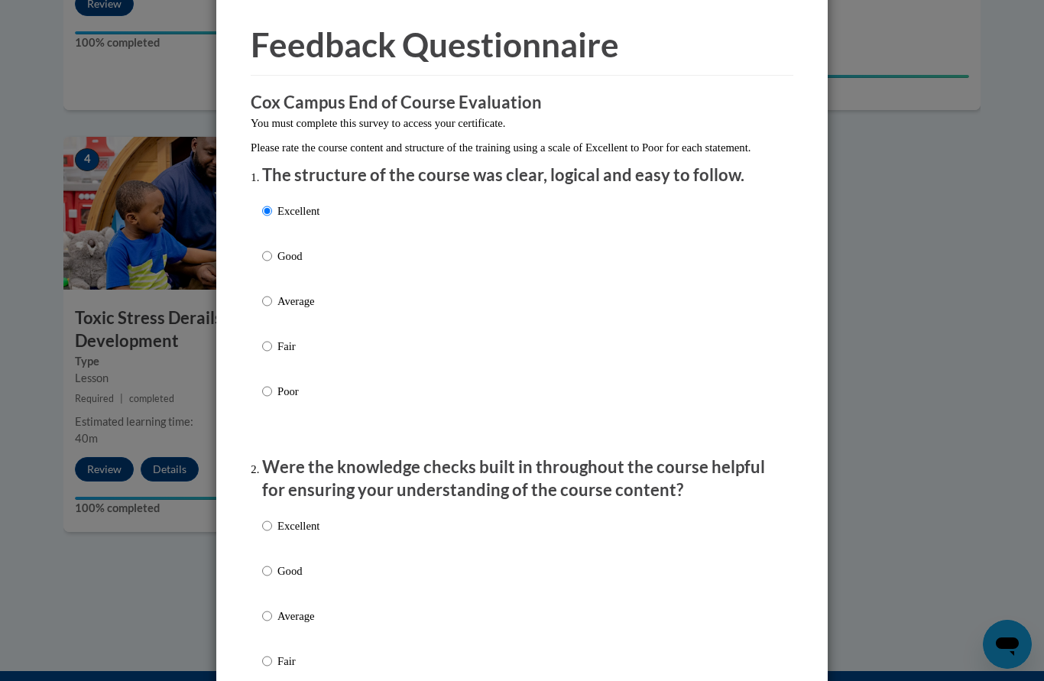
scroll to position [51, 0]
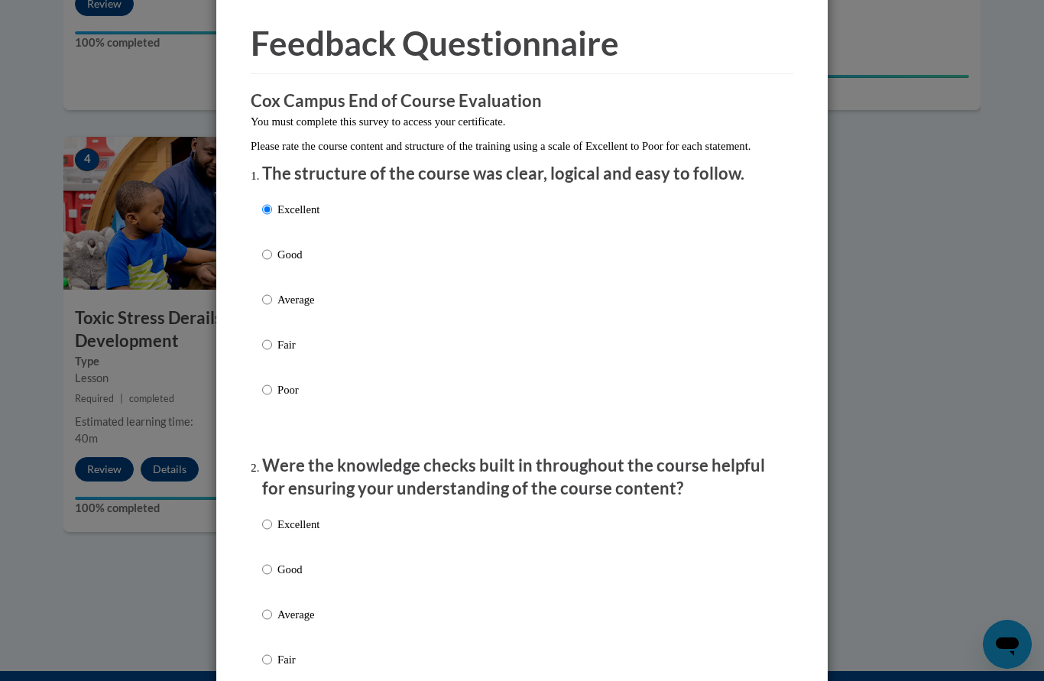
click at [270, 526] on input "Excellent" at bounding box center [267, 524] width 10 height 17
radio input "true"
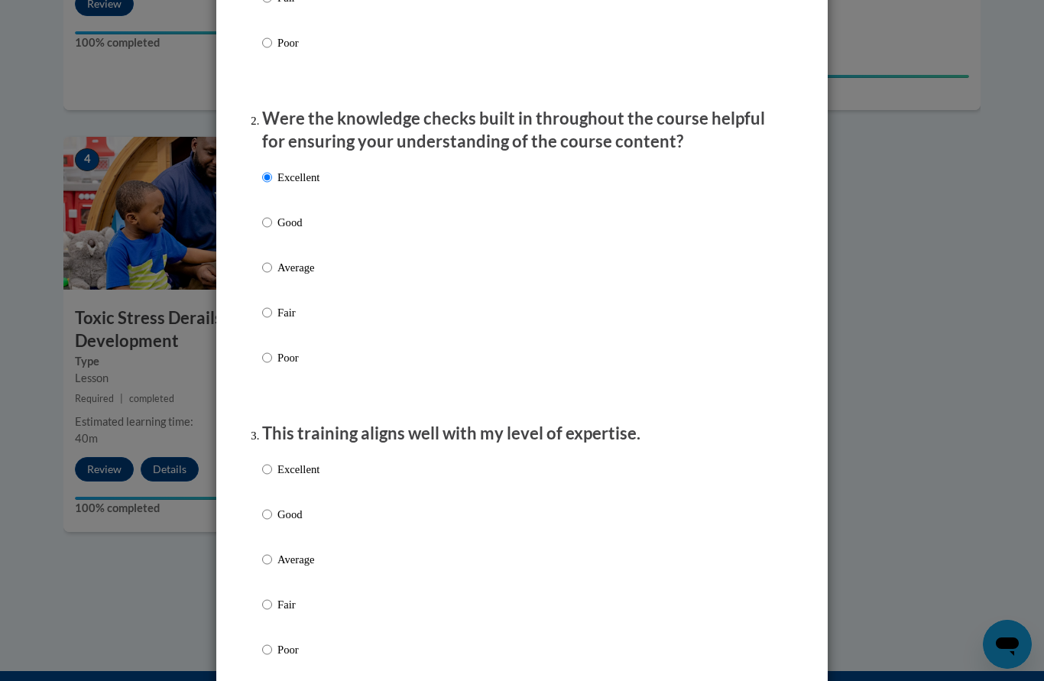
scroll to position [400, 0]
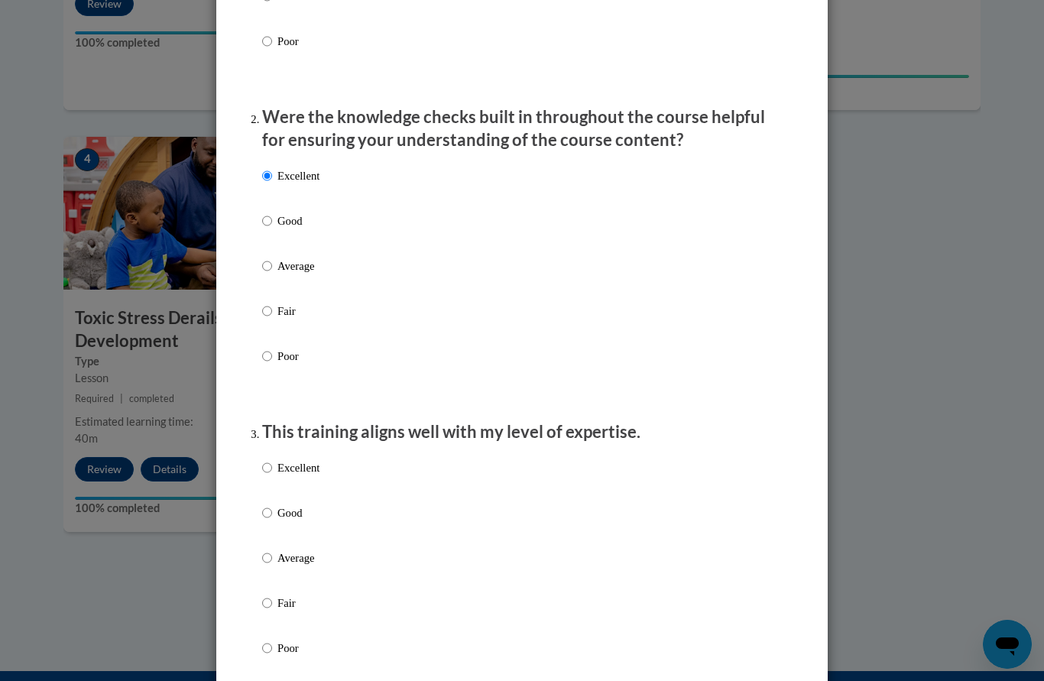
click at [270, 466] on input "Excellent" at bounding box center [267, 467] width 10 height 17
radio input "true"
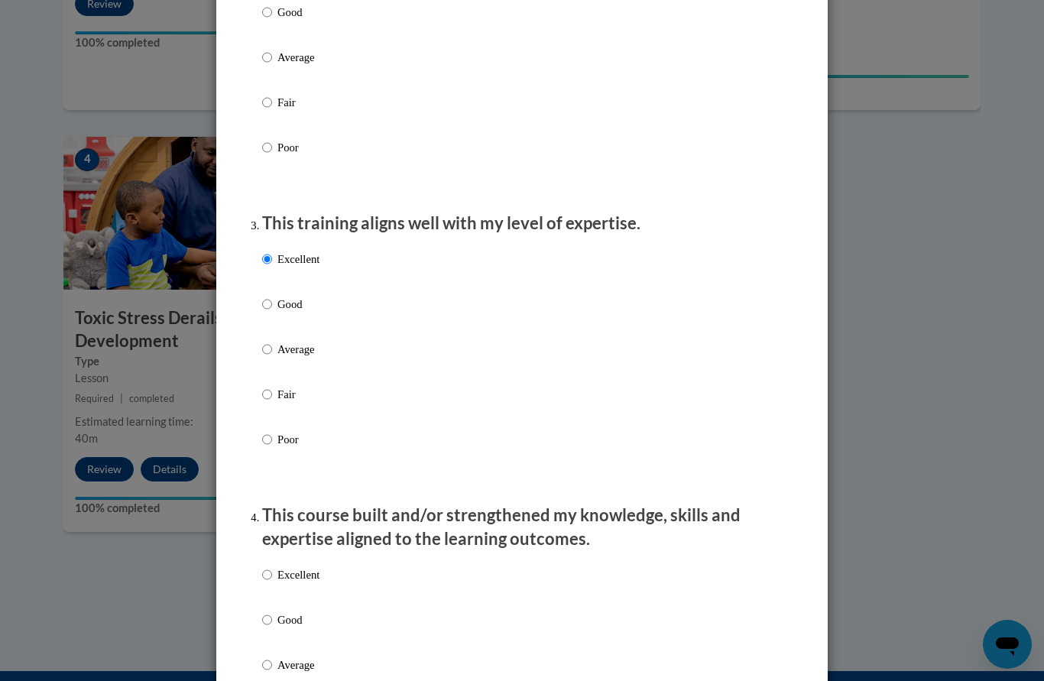
scroll to position [622, 0]
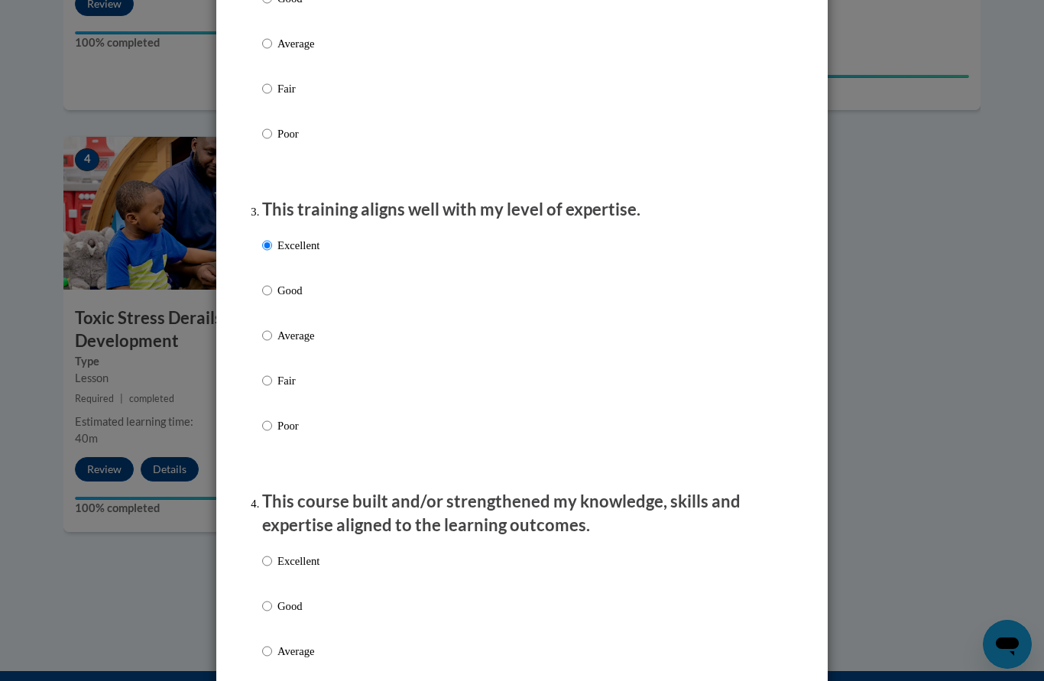
click at [276, 553] on label "Excellent" at bounding box center [290, 573] width 57 height 41
click at [272, 553] on input "Excellent" at bounding box center [267, 561] width 10 height 17
radio input "true"
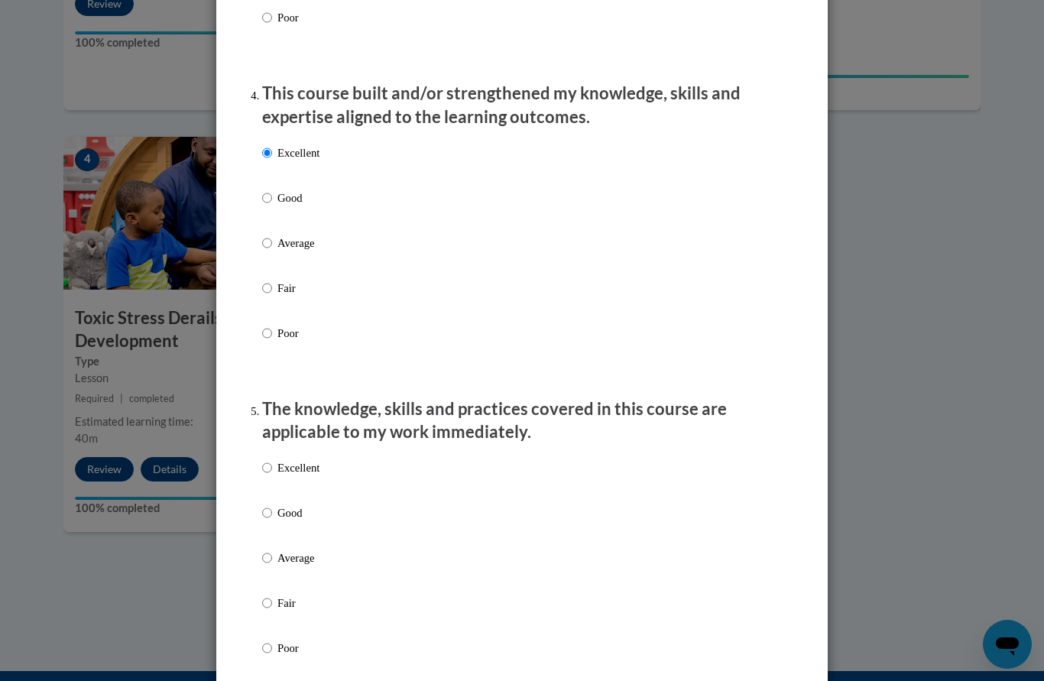
scroll to position [1026, 0]
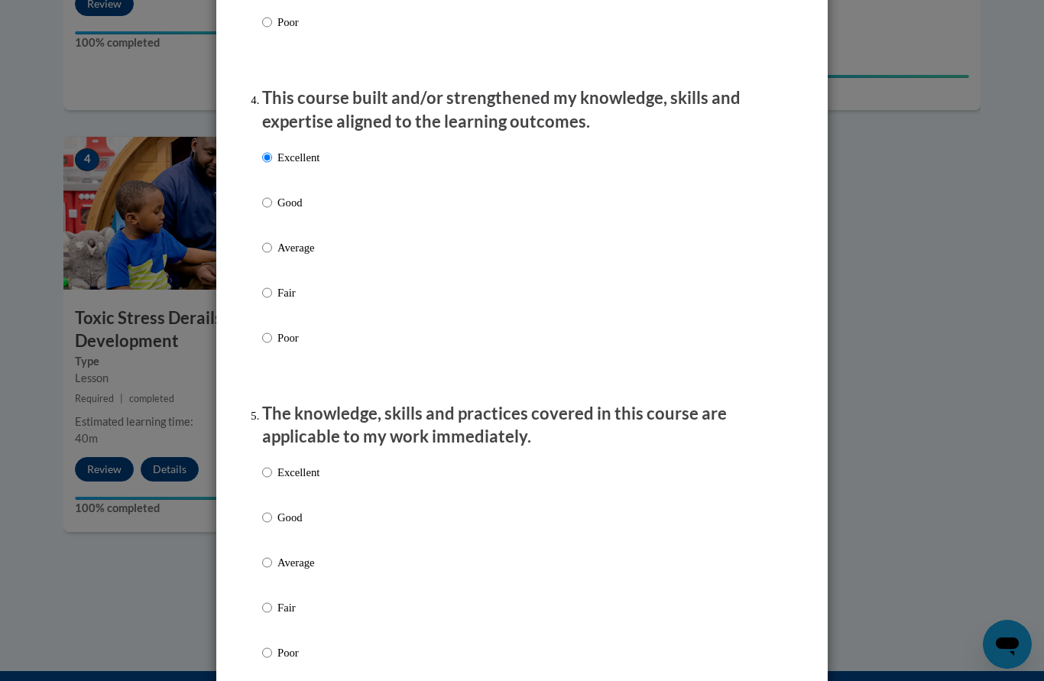
click at [272, 464] on input "Excellent" at bounding box center [267, 472] width 10 height 17
radio input "true"
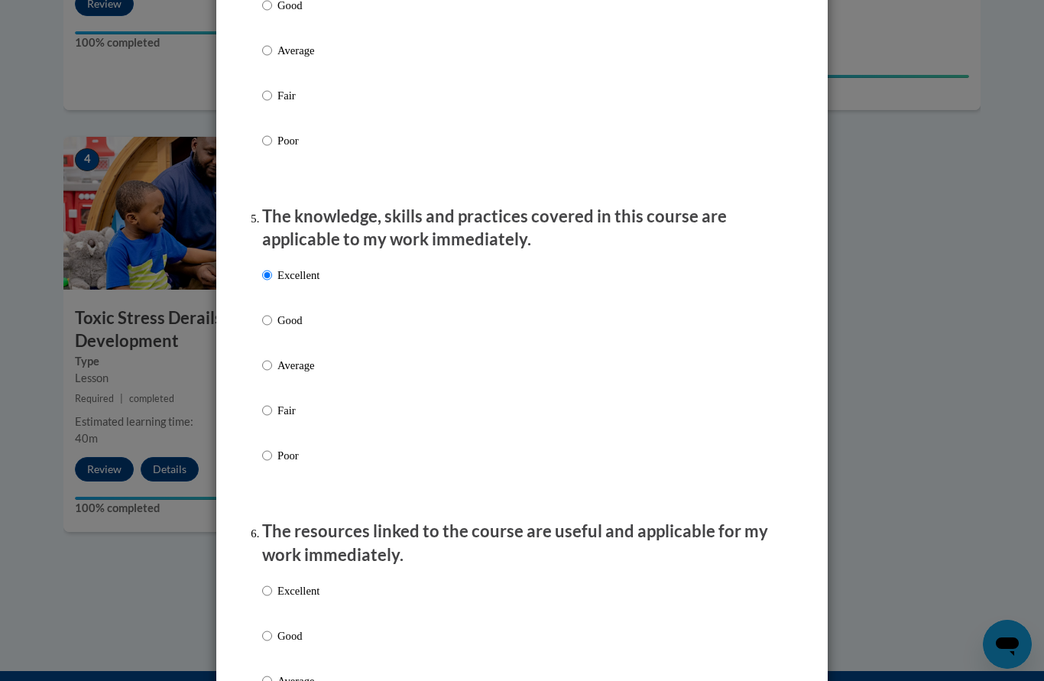
scroll to position [1226, 0]
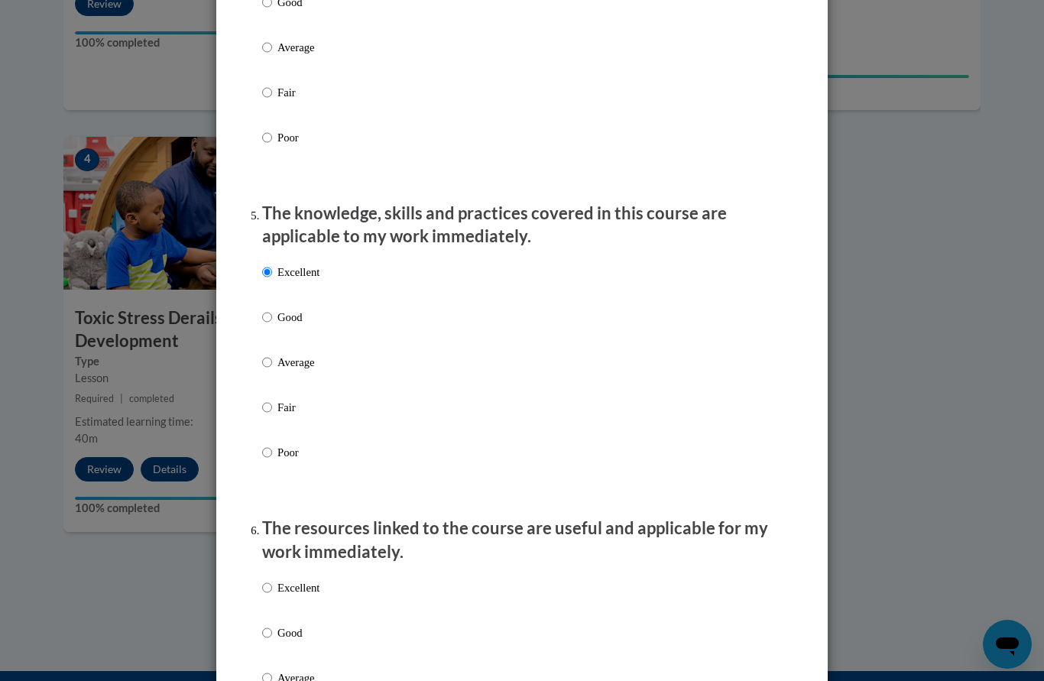
click at [271, 581] on input "Excellent" at bounding box center [267, 587] width 10 height 17
radio input "true"
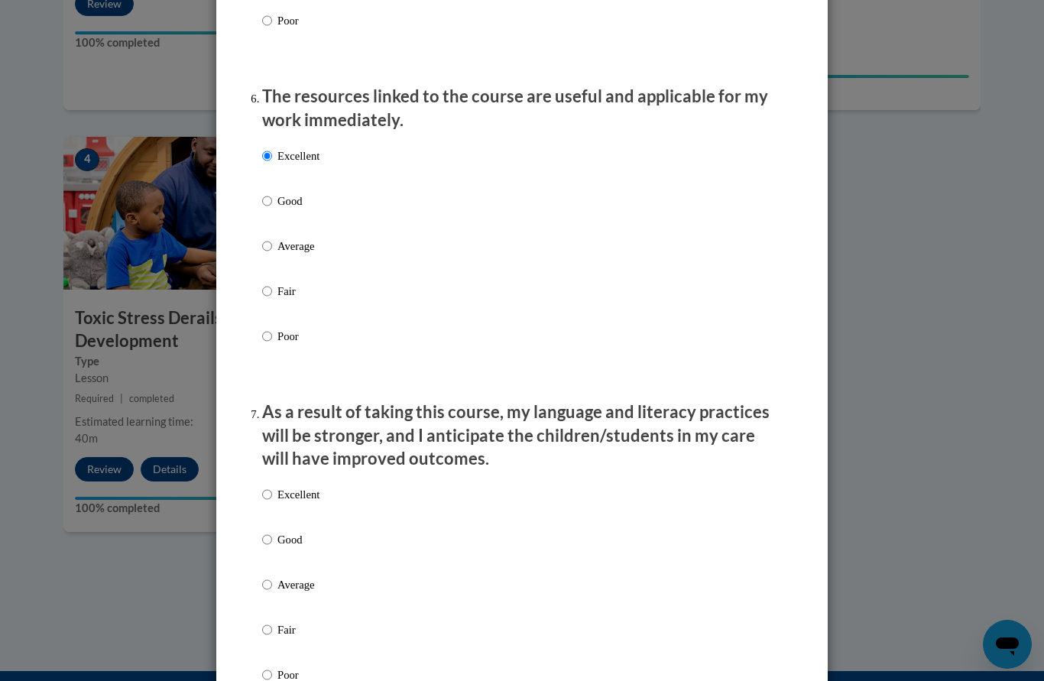
scroll to position [1659, 0]
click at [283, 485] on p "Excellent" at bounding box center [298, 493] width 42 height 17
click at [272, 485] on input "Excellent" at bounding box center [267, 493] width 10 height 17
radio input "true"
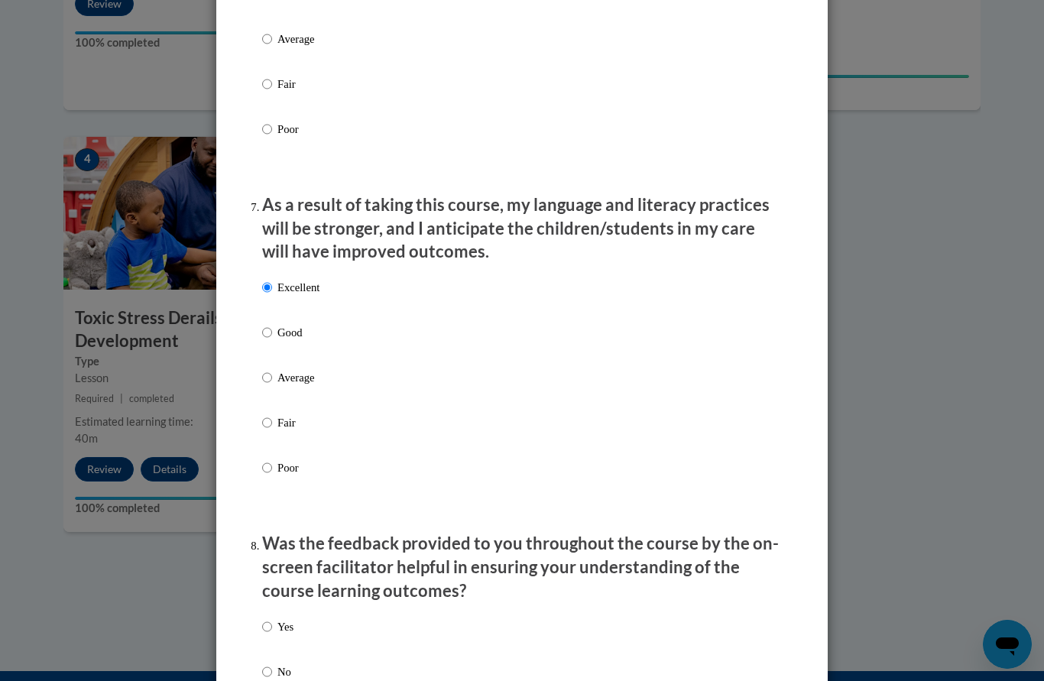
scroll to position [1884, 0]
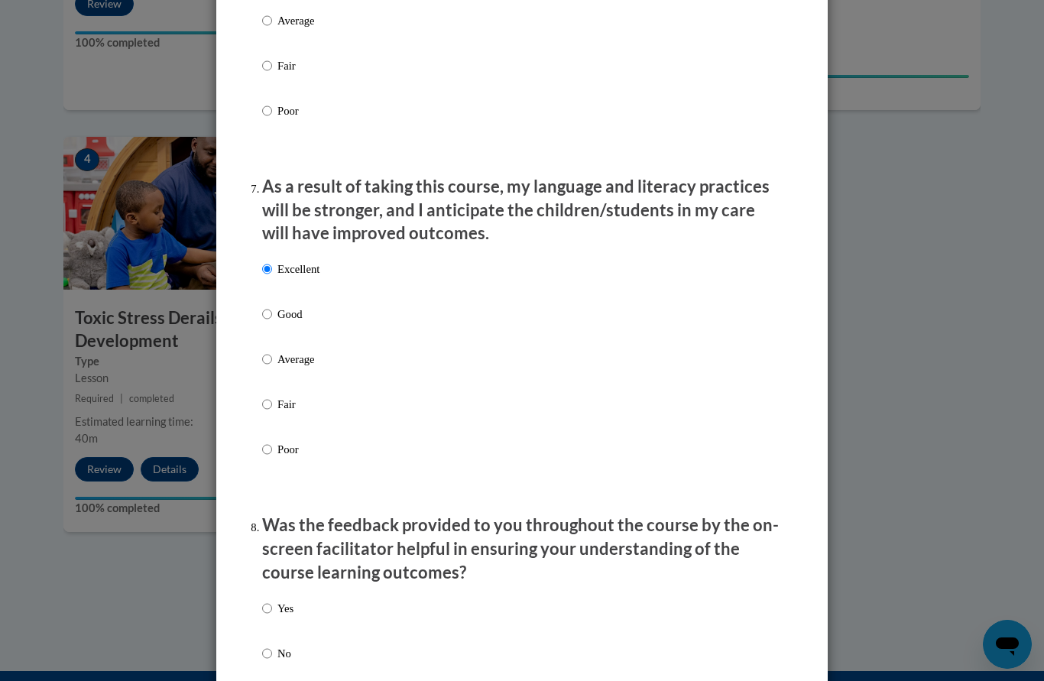
click at [271, 600] on input "Yes" at bounding box center [267, 608] width 10 height 17
radio input "true"
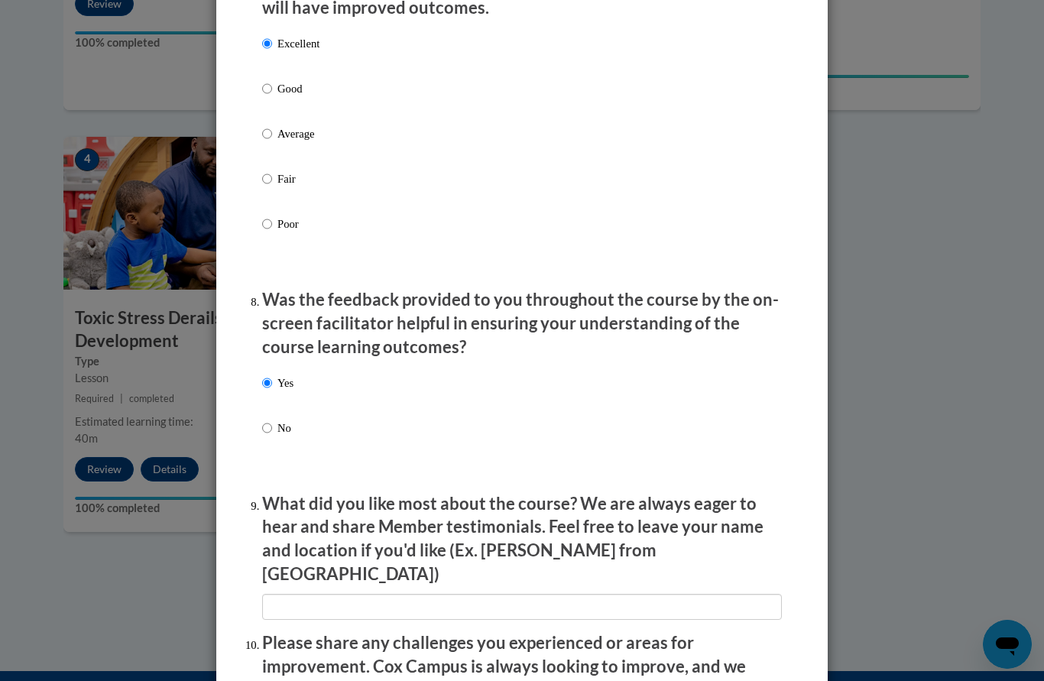
scroll to position [2111, 0]
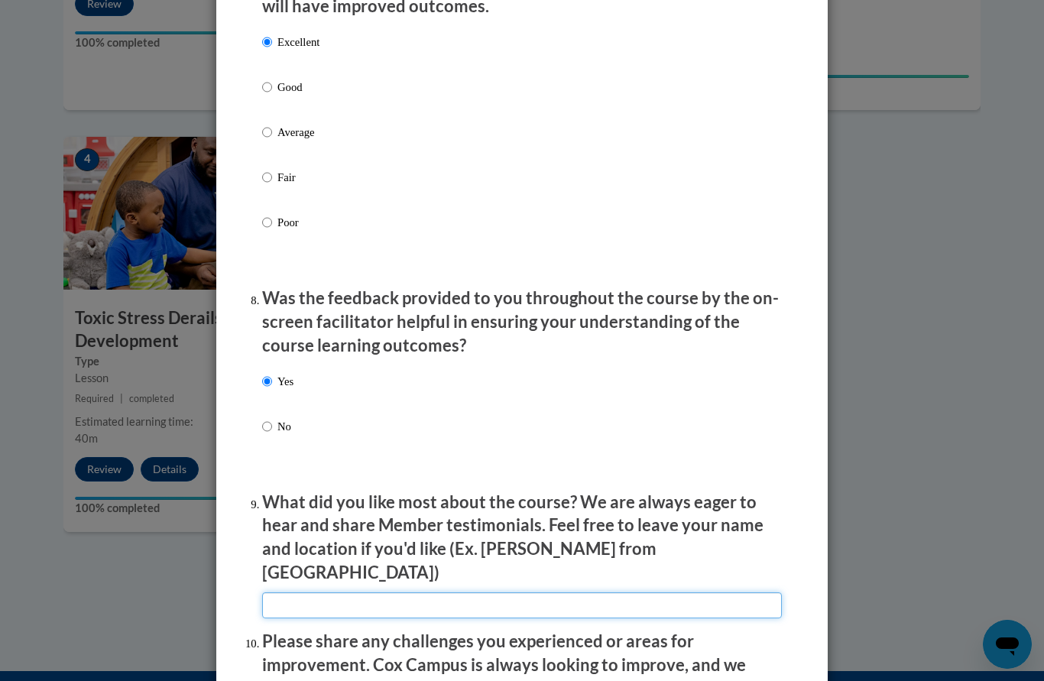
click at [436, 592] on input "textbox" at bounding box center [522, 605] width 520 height 26
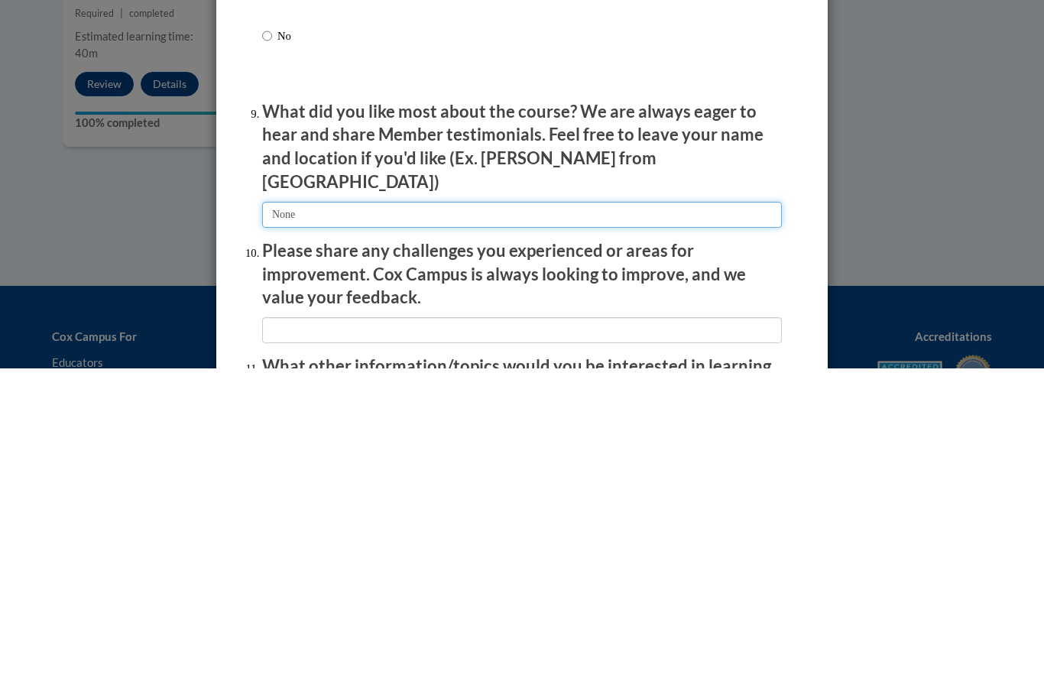
scroll to position [2189, 0]
type input "None"
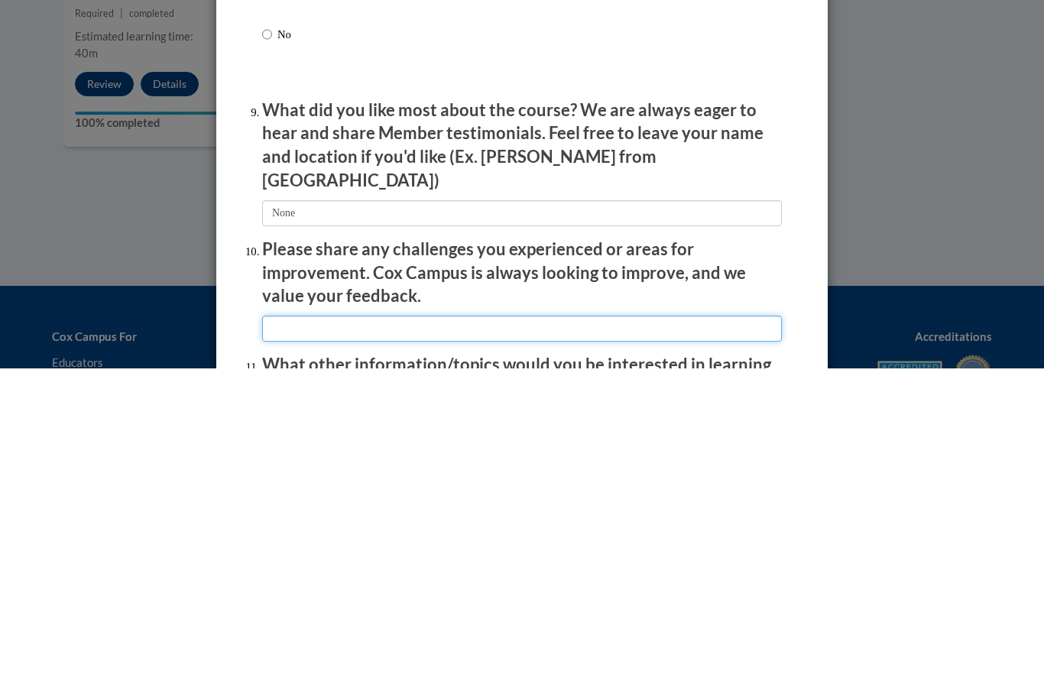
click at [501, 629] on input "textbox" at bounding box center [522, 642] width 520 height 26
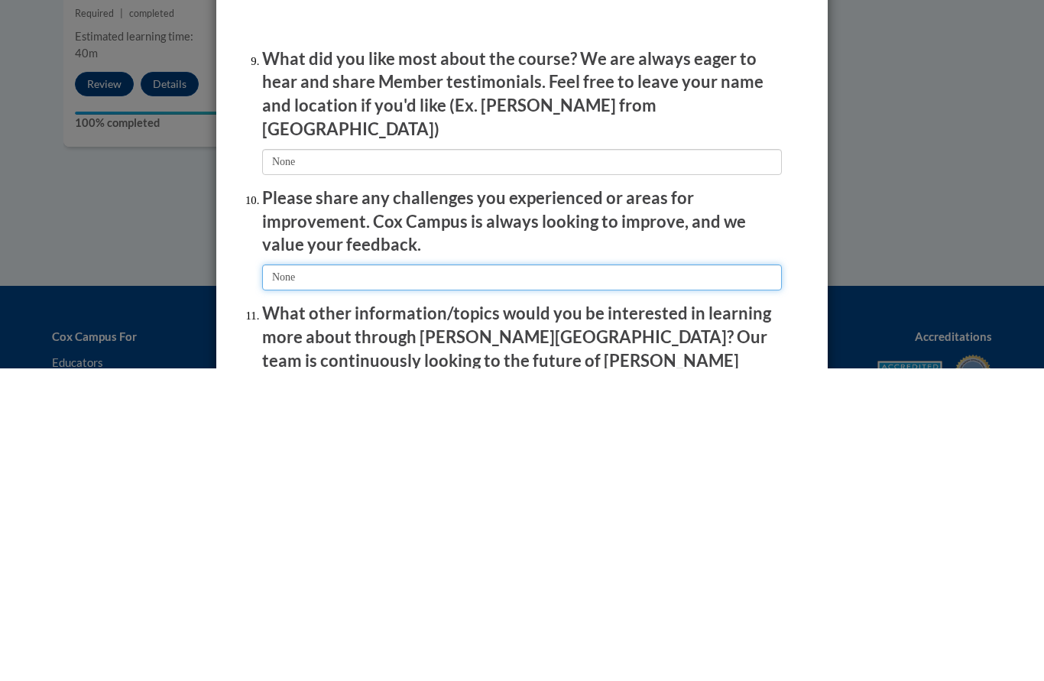
scroll to position [2262, 0]
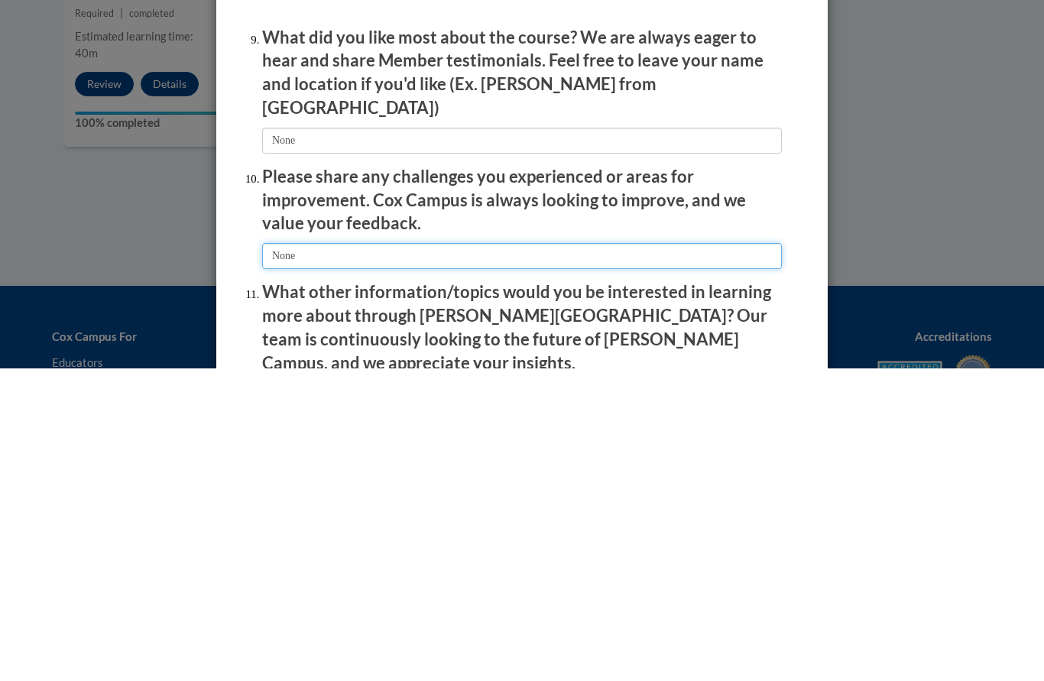
type input "None"
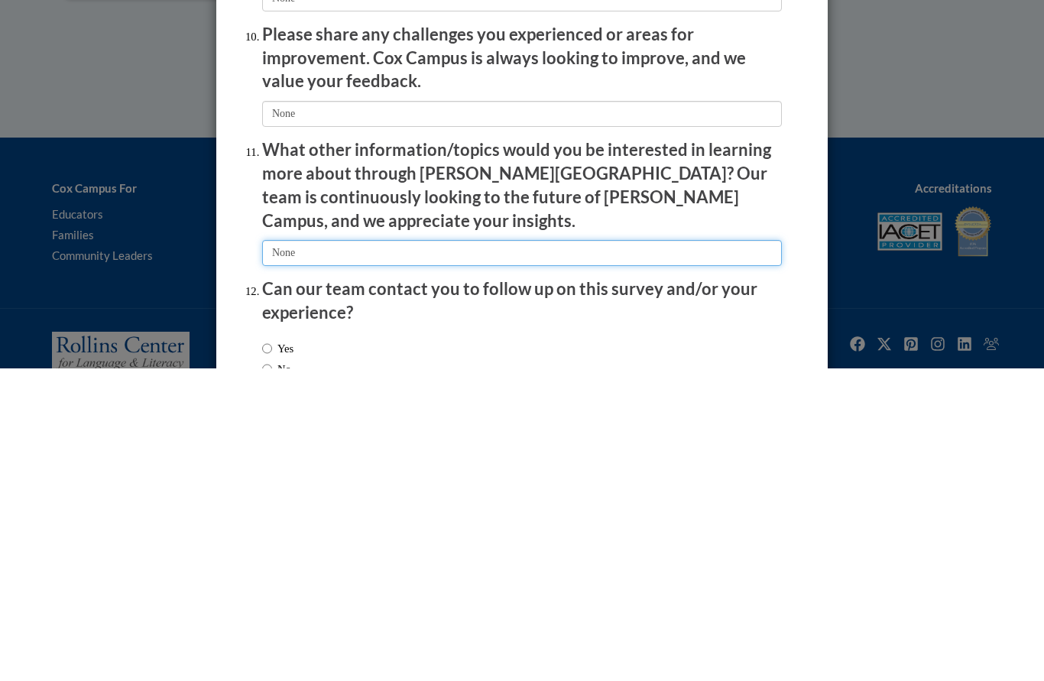
scroll to position [2403, 0]
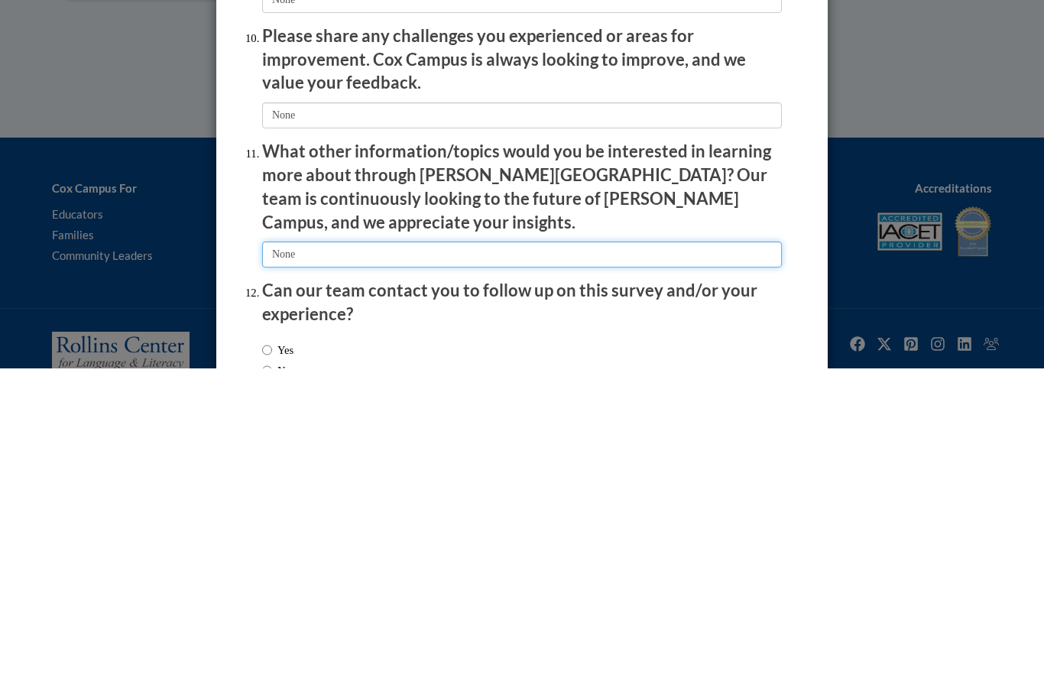
type input "None"
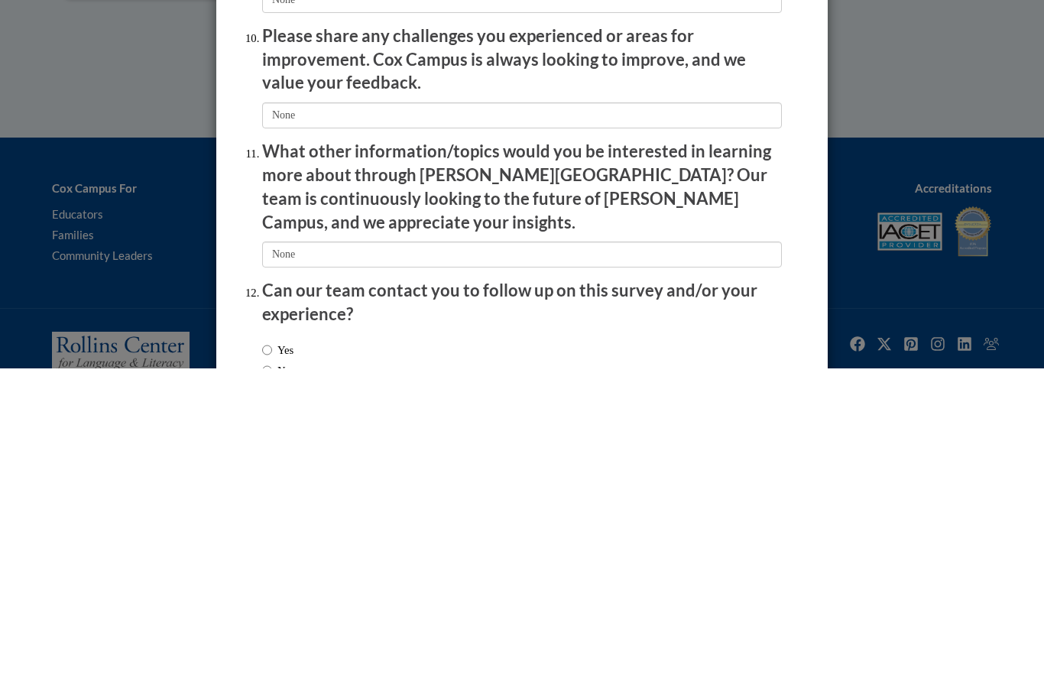
click at [269, 675] on input "No" at bounding box center [267, 683] width 10 height 17
radio input "true"
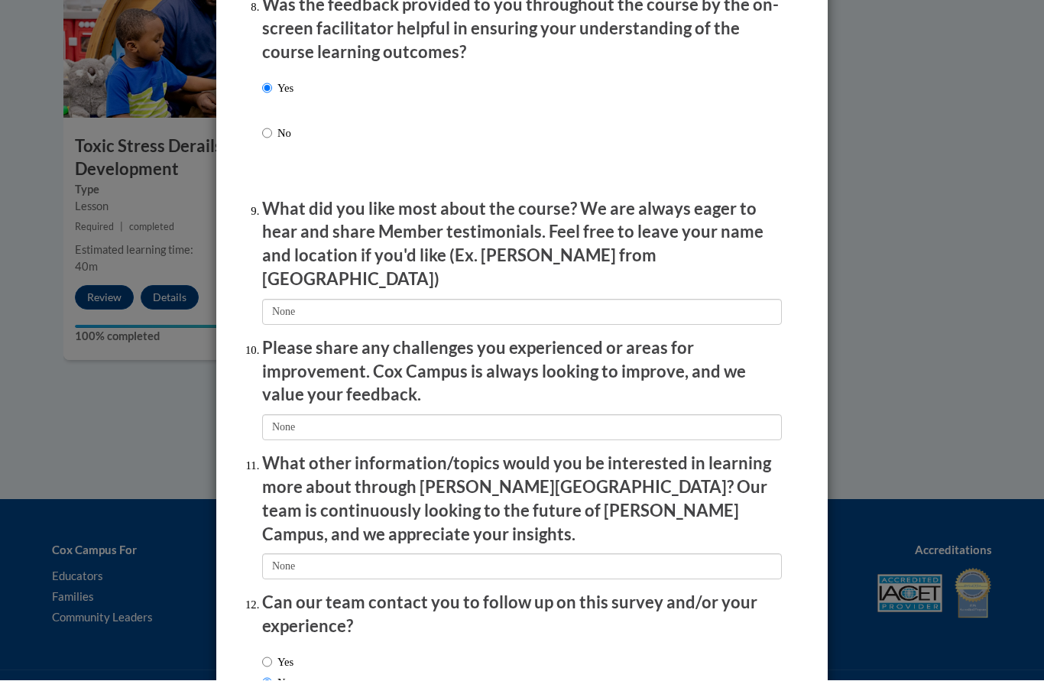
scroll to position [2400, 0]
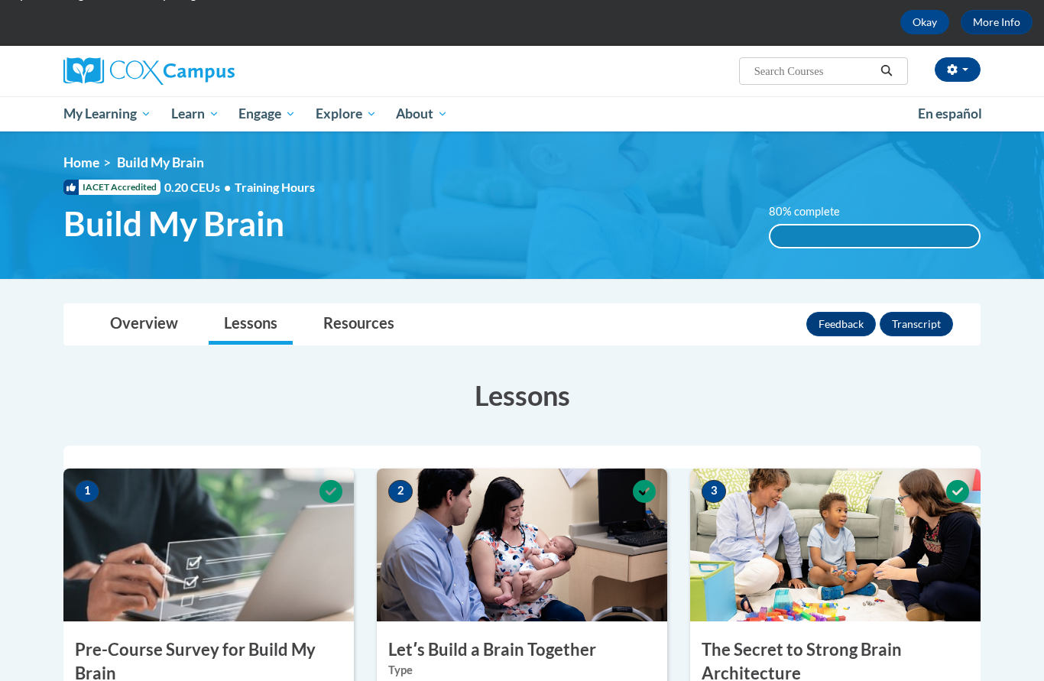
scroll to position [68, 0]
click at [0, 0] on span "Certificates" at bounding box center [0, 0] width 0 height 0
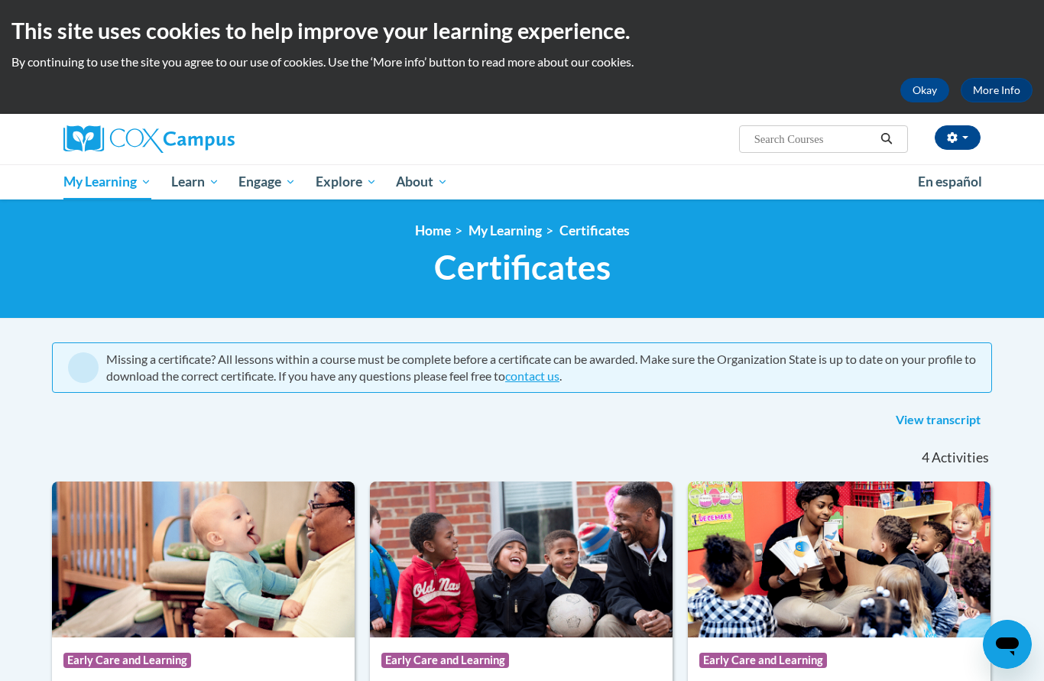
click at [956, 418] on link "View transcript" at bounding box center [938, 420] width 108 height 24
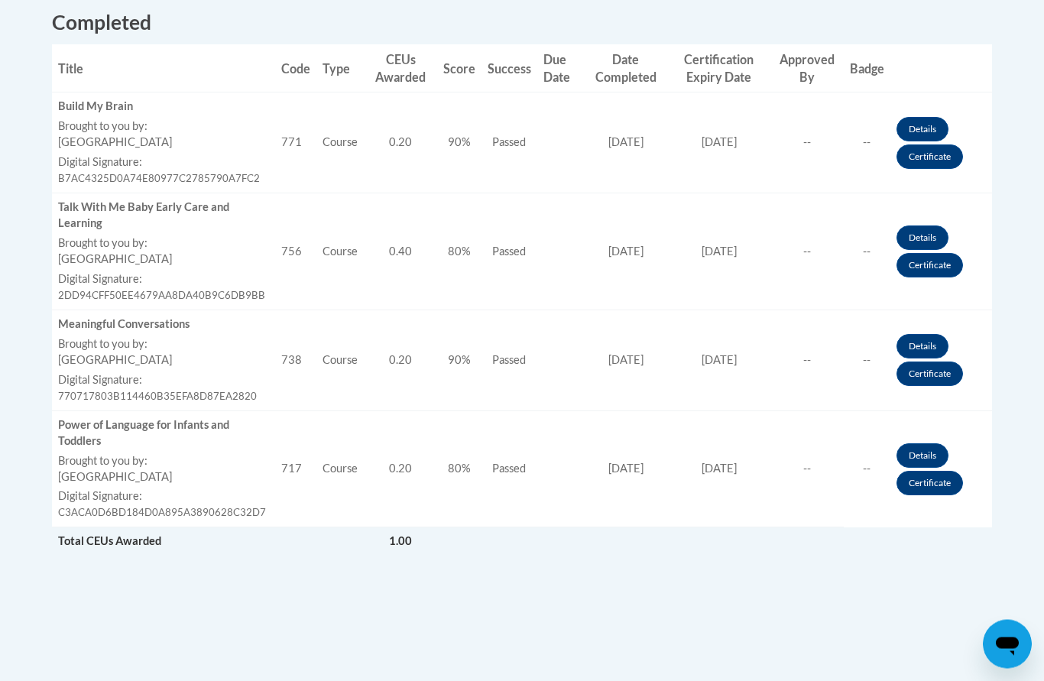
scroll to position [614, 0]
click at [843, 376] on td "Approved By --" at bounding box center [807, 360] width 73 height 101
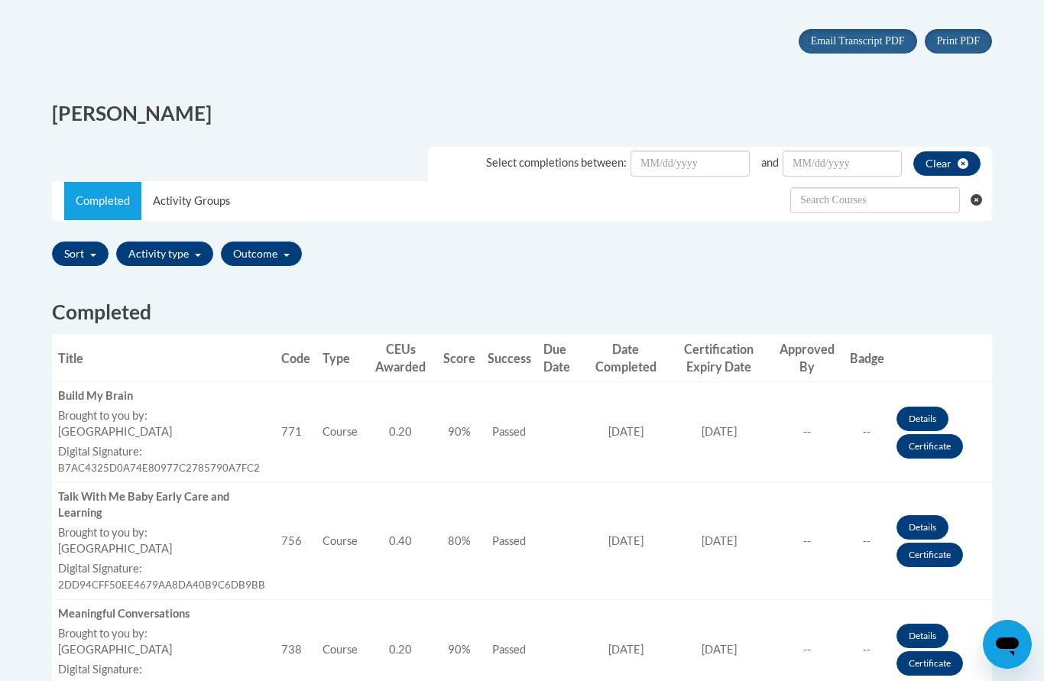
scroll to position [323, 0]
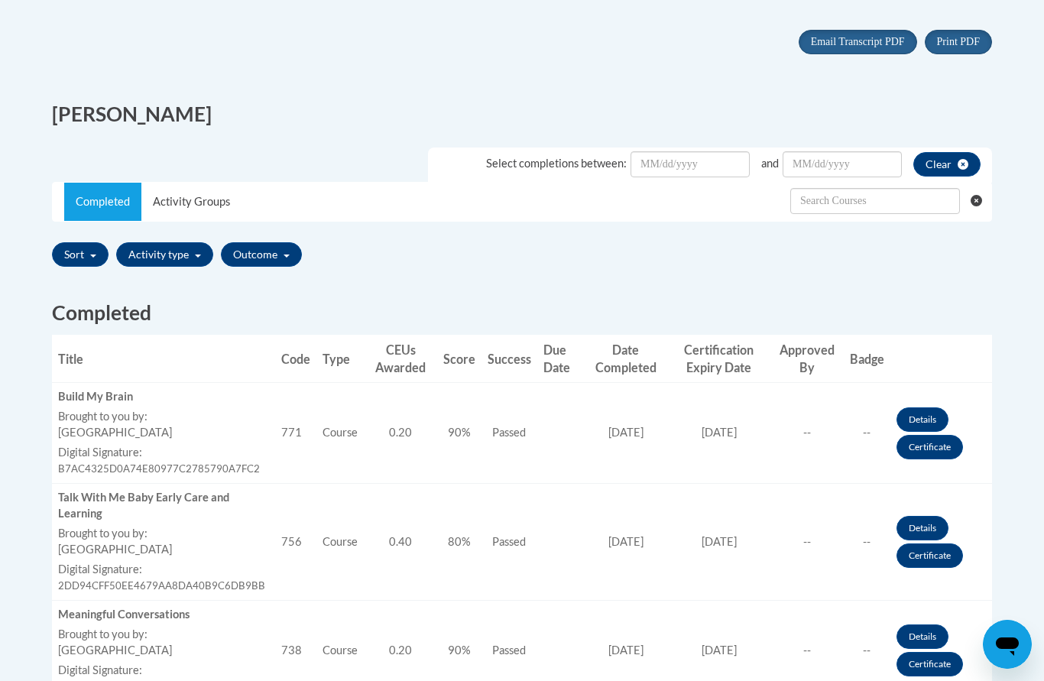
click at [942, 444] on link "Certificate" at bounding box center [930, 447] width 67 height 24
click at [945, 549] on link "Certificate" at bounding box center [930, 555] width 67 height 24
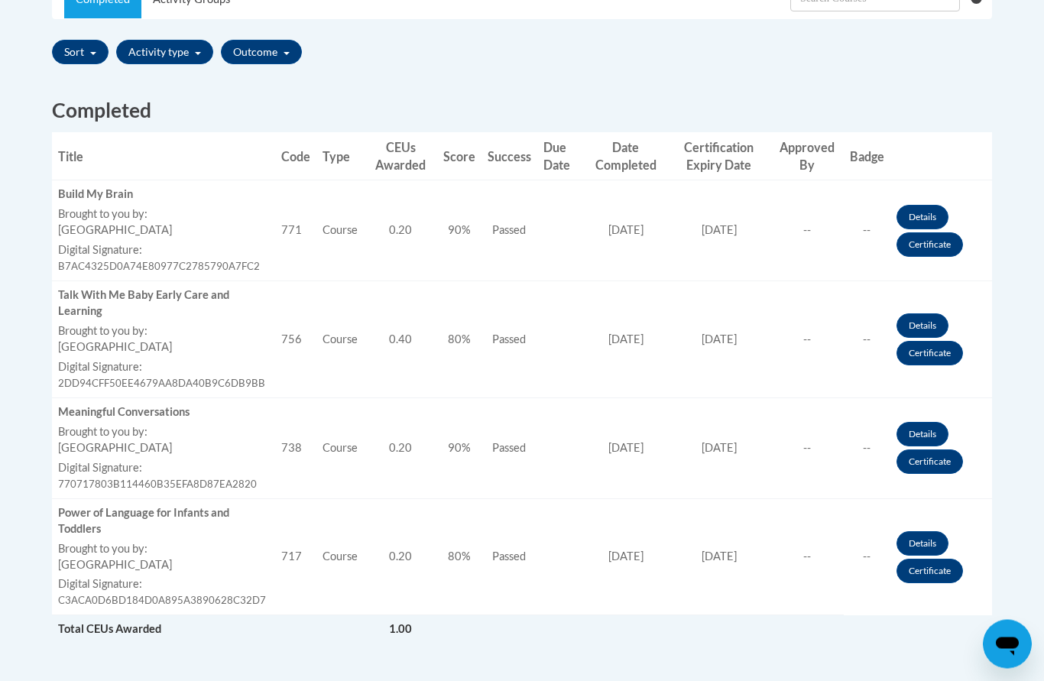
scroll to position [526, 0]
click at [945, 452] on link "Certificate" at bounding box center [930, 461] width 67 height 24
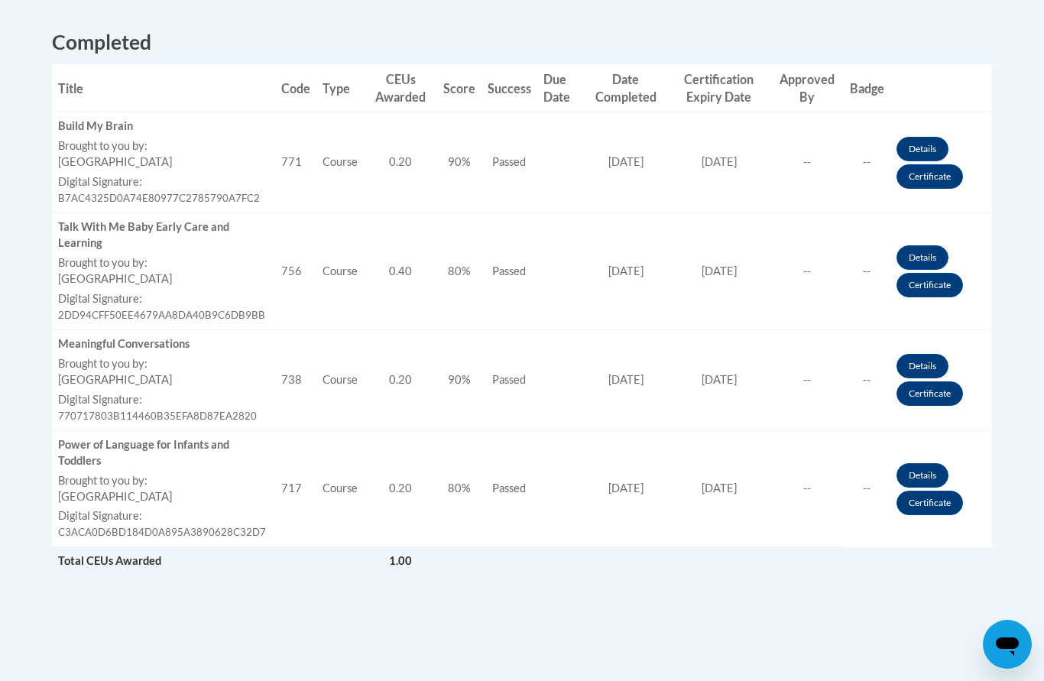
click at [943, 491] on link "Certificate" at bounding box center [930, 503] width 67 height 24
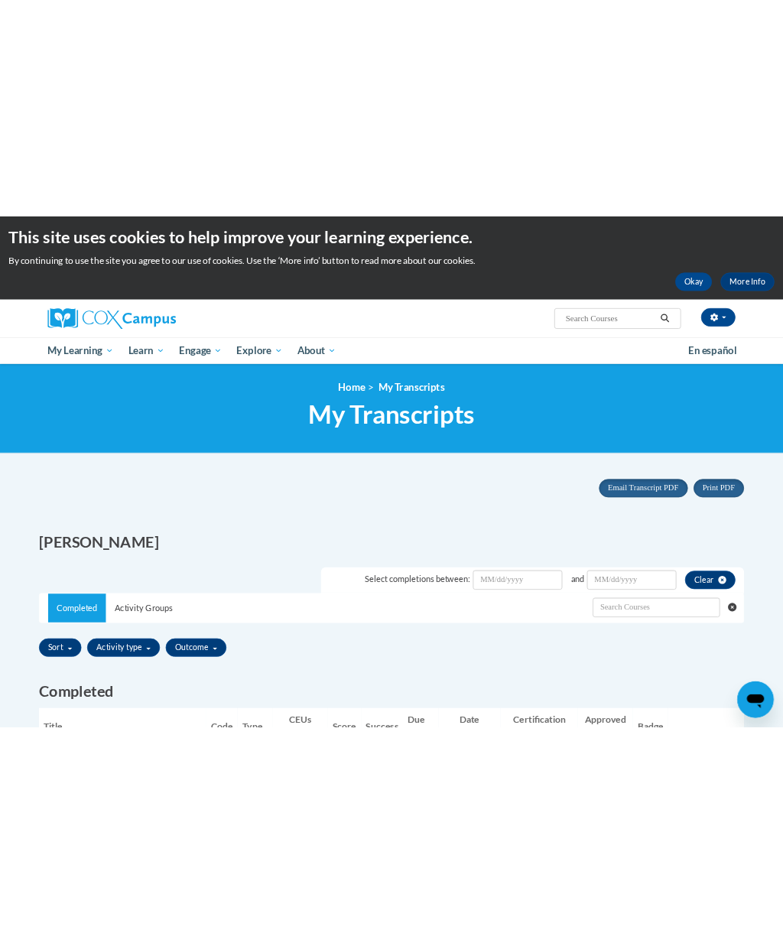
scroll to position [0, 0]
